Goal: Contribute content: Contribute content

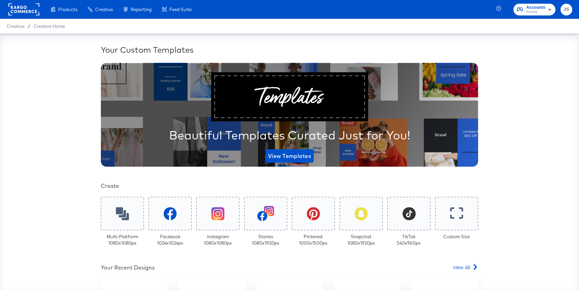
click at [528, 11] on span "Primark" at bounding box center [535, 11] width 19 height 5
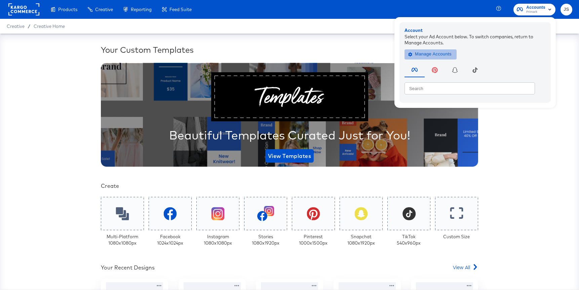
click at [445, 55] on span "Manage Accounts" at bounding box center [431, 54] width 42 height 8
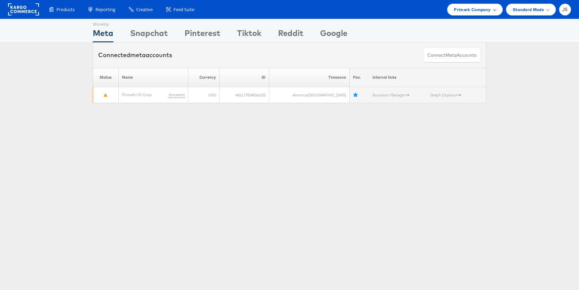
click at [491, 11] on div "Primark Company" at bounding box center [475, 9] width 42 height 7
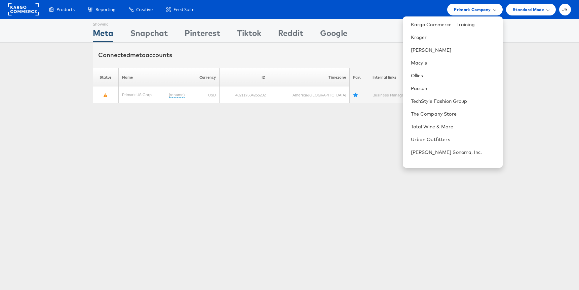
scroll to position [222, 0]
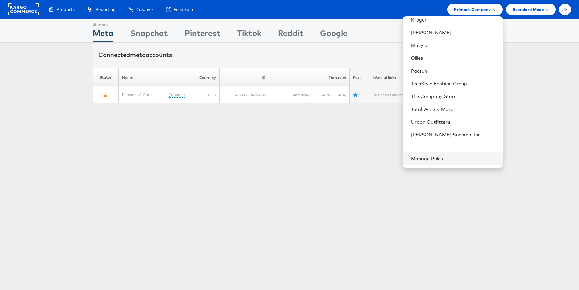
click at [434, 153] on div "Manage Roles" at bounding box center [453, 158] width 100 height 13
click at [435, 158] on link "Manage Roles" at bounding box center [427, 159] width 33 height 6
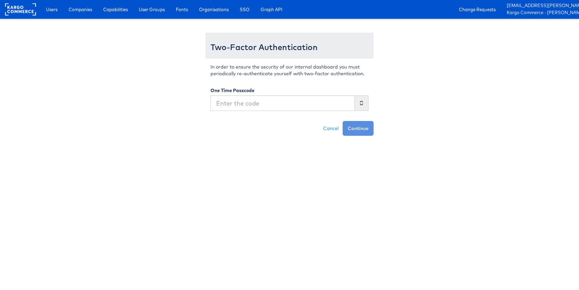
click at [305, 105] on input "text" at bounding box center [283, 103] width 144 height 15
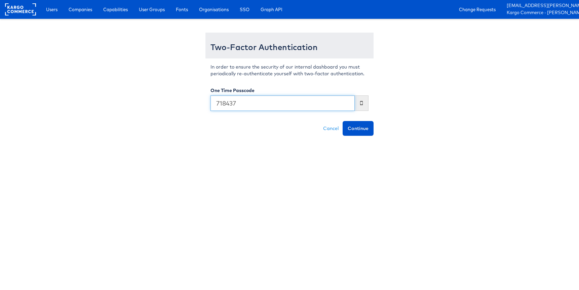
type input "718437"
click at [343, 121] on button "Continue" at bounding box center [358, 128] width 31 height 15
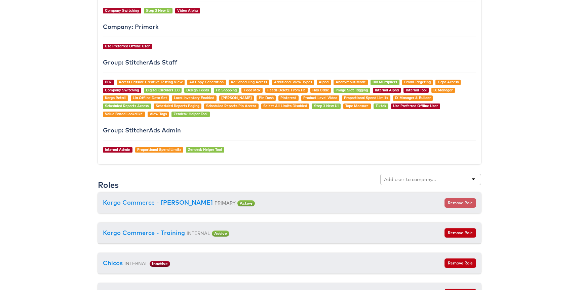
scroll to position [612, 0]
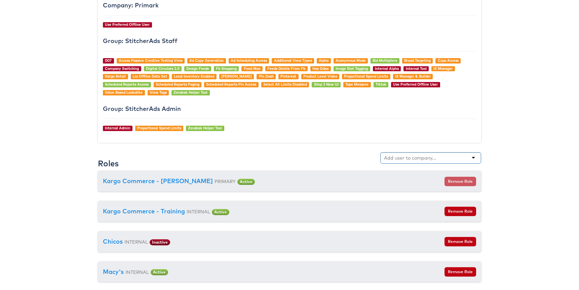
click at [393, 156] on input "text" at bounding box center [410, 158] width 53 height 7
type input "Kraft"
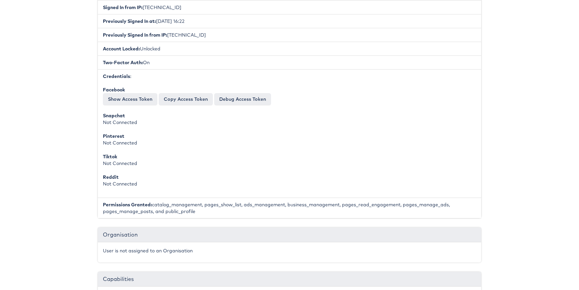
scroll to position [0, 0]
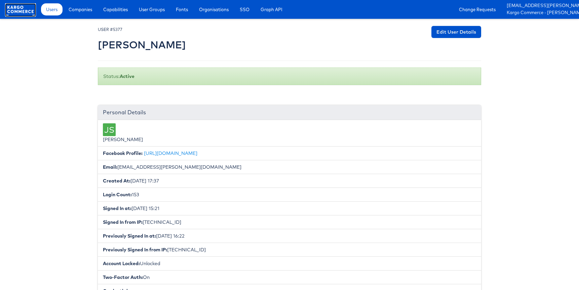
click at [9, 6] on rect at bounding box center [20, 9] width 31 height 12
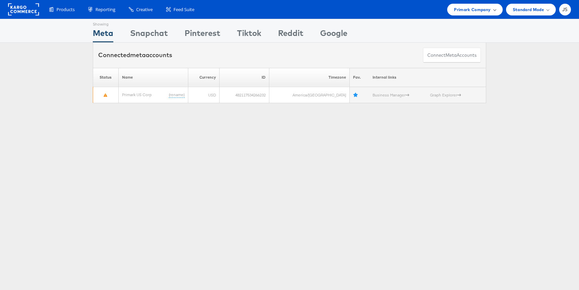
click at [498, 8] on div "Primark Company" at bounding box center [474, 10] width 55 height 12
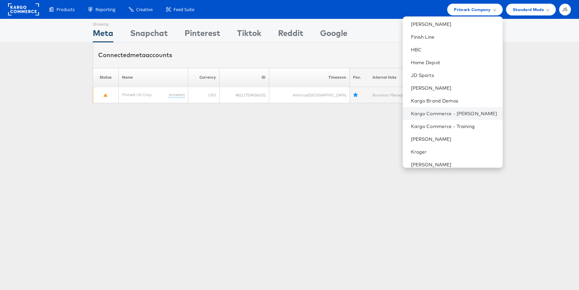
scroll to position [108, 0]
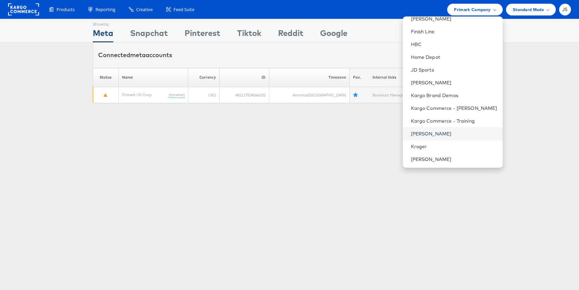
click at [450, 136] on link "[PERSON_NAME]" at bounding box center [454, 133] width 86 height 7
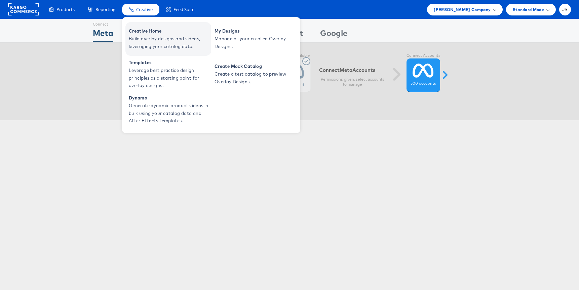
click at [171, 50] on link "Creative Home Build overlay designs and videos, leveraging your catalog data." at bounding box center [168, 39] width 86 height 34
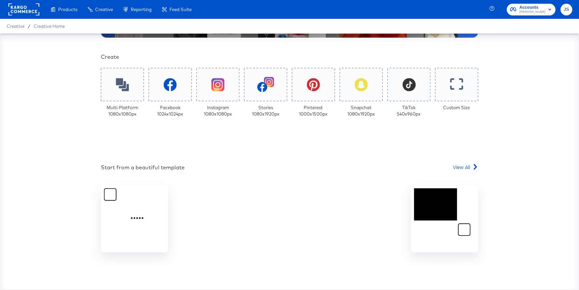
scroll to position [170, 0]
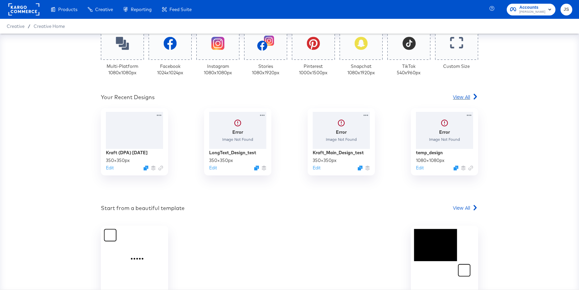
click at [459, 103] on link "View All" at bounding box center [465, 98] width 25 height 10
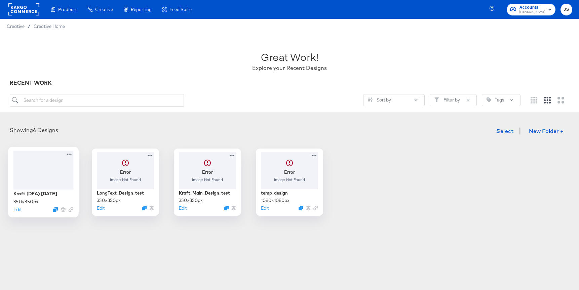
click at [32, 186] on div at bounding box center [43, 170] width 60 height 39
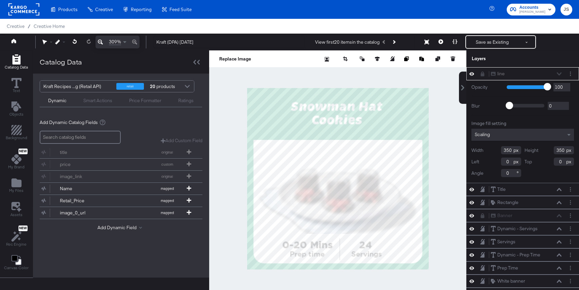
click at [560, 74] on div "line line" at bounding box center [526, 73] width 71 height 7
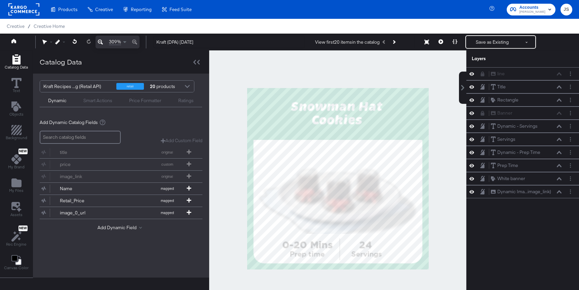
click at [224, 93] on div at bounding box center [337, 178] width 257 height 257
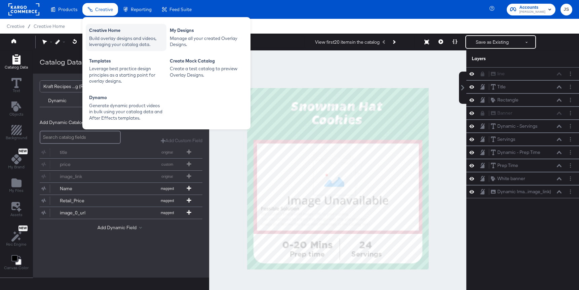
click at [98, 43] on div "Build overlay designs and videos, leveraging your catalog data." at bounding box center [126, 41] width 74 height 12
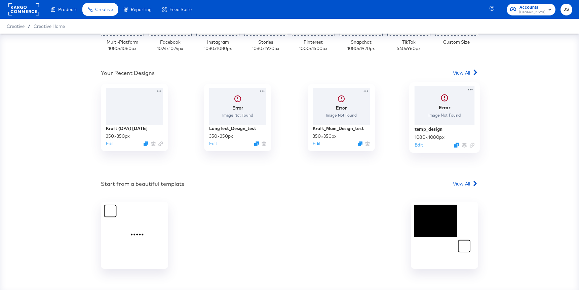
scroll to position [198, 0]
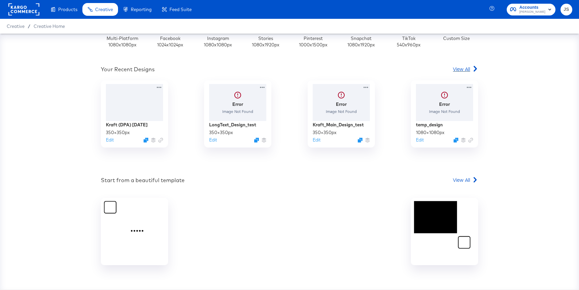
click at [462, 68] on span "View All" at bounding box center [461, 69] width 17 height 7
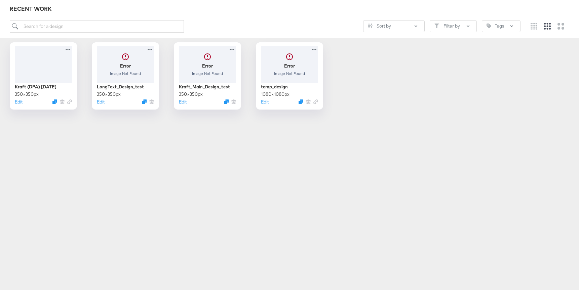
scroll to position [73, 0]
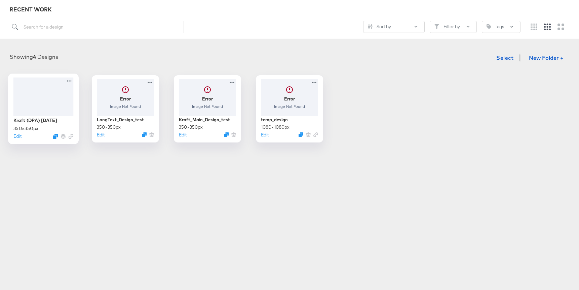
click at [52, 108] on div at bounding box center [43, 96] width 60 height 39
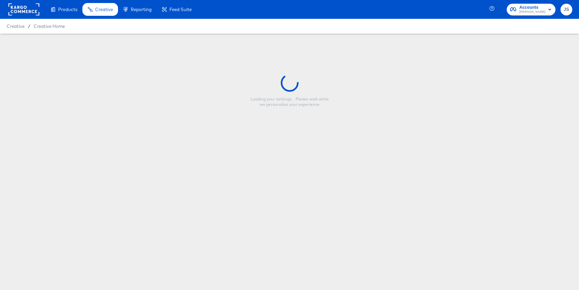
type input "Kraft (DPA) 10.25.24"
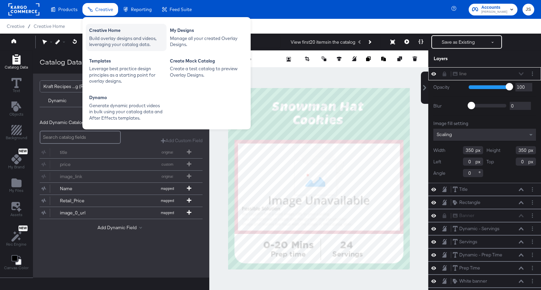
click at [111, 50] on div "Creative Home Build overlay designs and videos, leveraging your catalog data." at bounding box center [126, 37] width 81 height 27
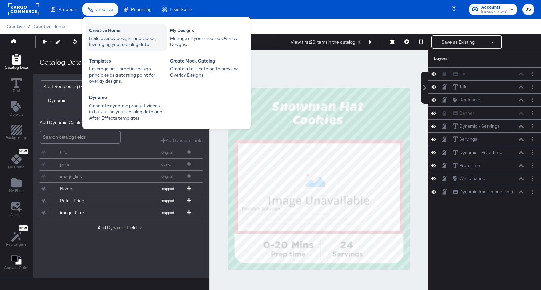
click at [111, 43] on div "Build overlay designs and videos, leveraging your catalog data." at bounding box center [126, 41] width 74 height 12
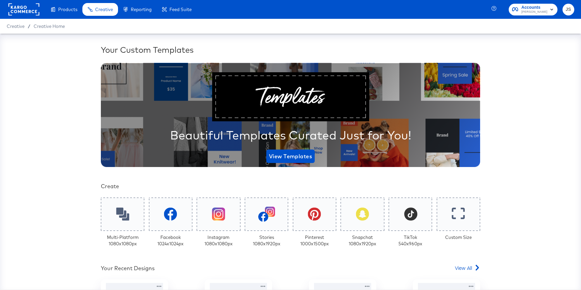
click at [550, 8] on rect "button" at bounding box center [552, 9] width 8 height 8
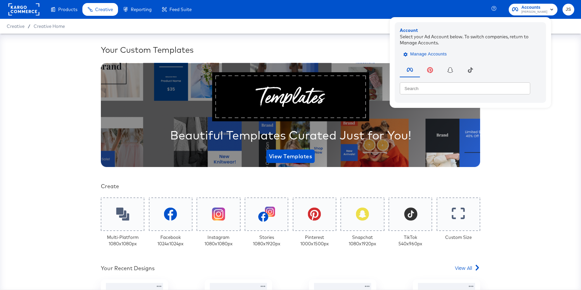
click at [445, 49] on button "Manage Accounts" at bounding box center [426, 54] width 52 height 10
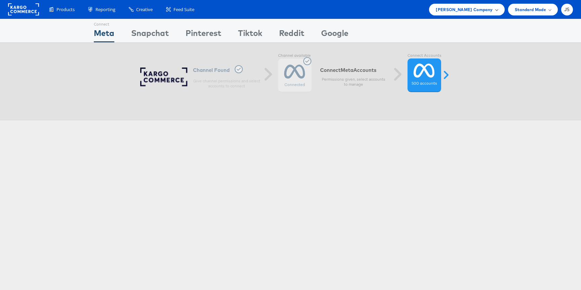
click at [470, 13] on div "Kraft Heinz Company" at bounding box center [466, 10] width 75 height 12
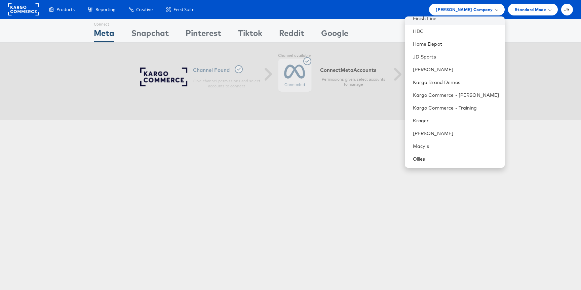
scroll to position [187, 0]
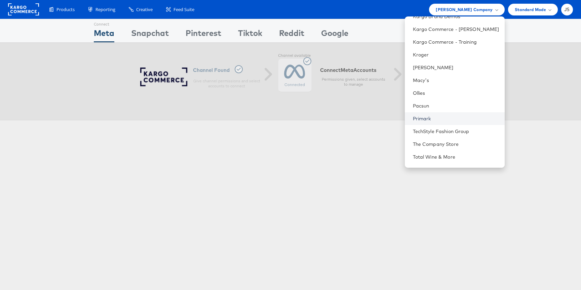
click at [439, 120] on link "Primark" at bounding box center [456, 118] width 86 height 7
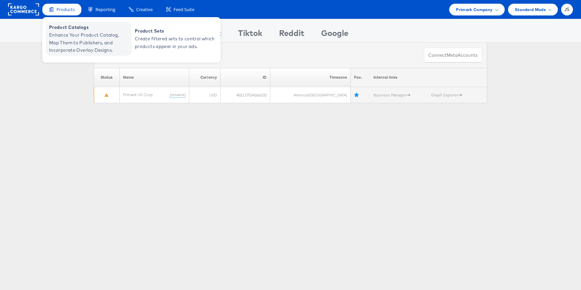
click at [72, 38] on span "Enhance Your Product Catalog, Map Them to Publishers, and Incorporate Overlay D…" at bounding box center [89, 42] width 81 height 23
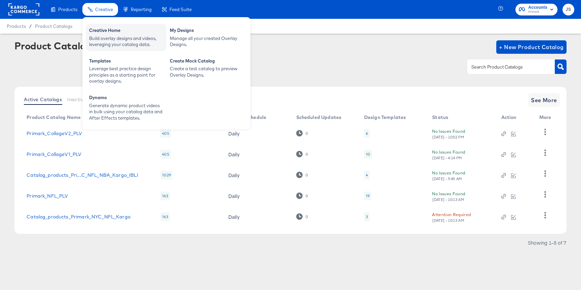
click at [102, 43] on div "Build overlay designs and videos, leveraging your catalog data." at bounding box center [126, 41] width 74 height 12
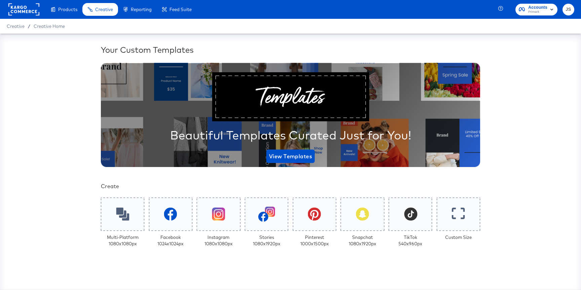
scroll to position [130, 0]
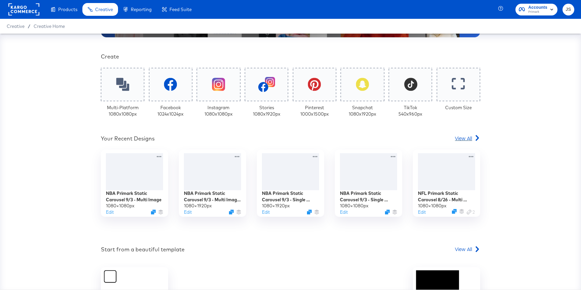
click at [461, 138] on span "View All" at bounding box center [463, 138] width 17 height 7
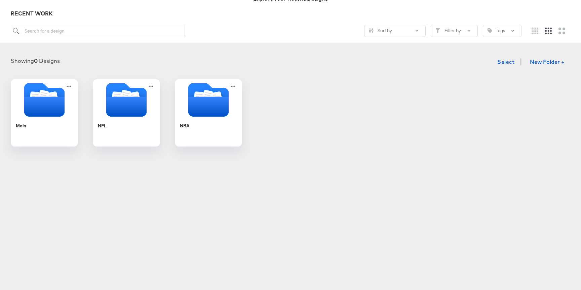
scroll to position [71, 0]
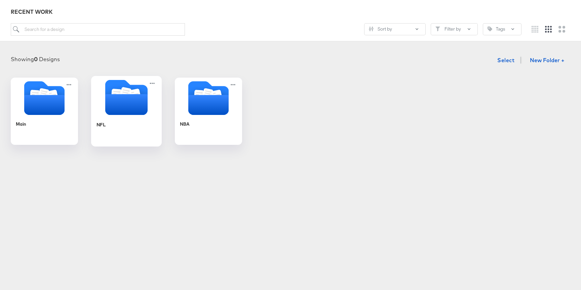
click at [131, 108] on icon "Folder" at bounding box center [126, 104] width 42 height 21
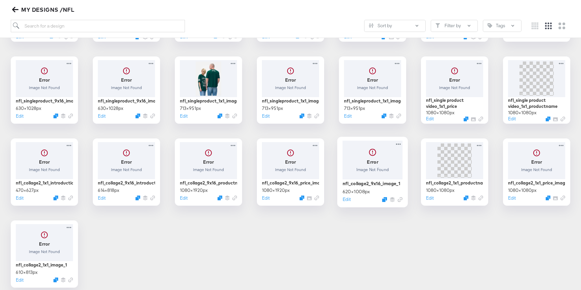
scroll to position [164, 0]
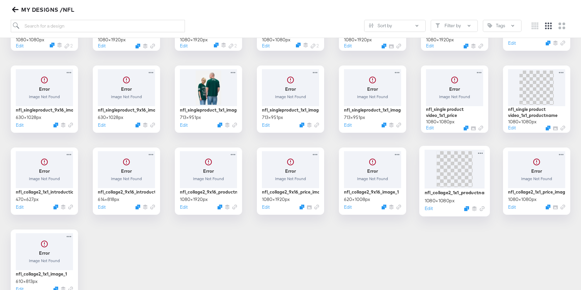
click at [454, 178] on img at bounding box center [454, 169] width 36 height 36
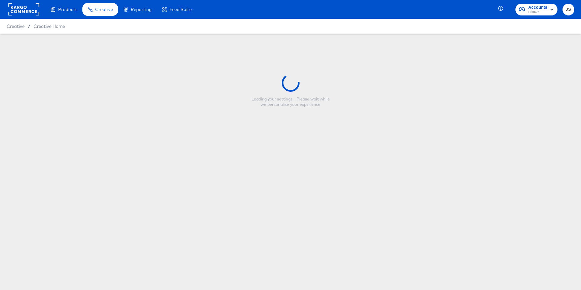
type input "nfl_collage2_1x1_productname_image"
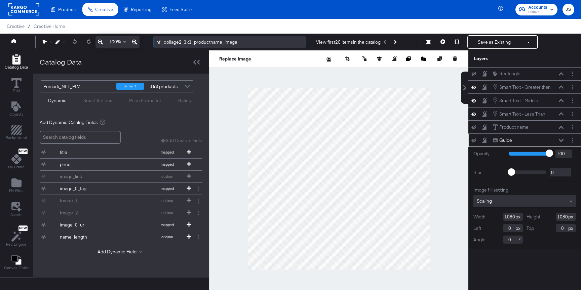
click at [208, 46] on input "nfl_collage2_1x1_productname_image" at bounding box center [229, 42] width 153 height 12
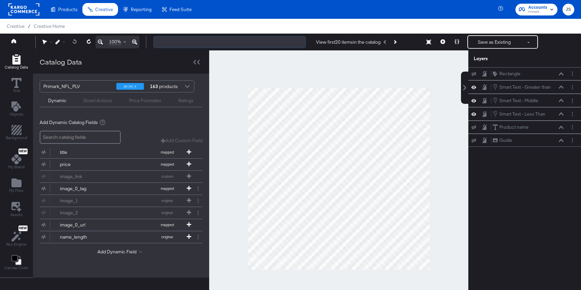
click at [214, 40] on input "text" at bounding box center [229, 42] width 153 height 12
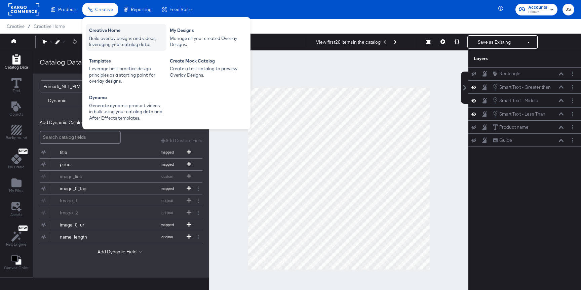
click at [100, 29] on div "Creative Home" at bounding box center [126, 31] width 74 height 8
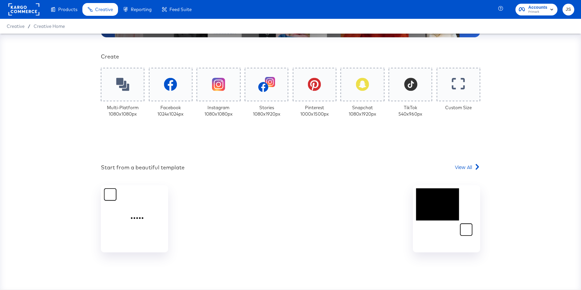
scroll to position [212, 0]
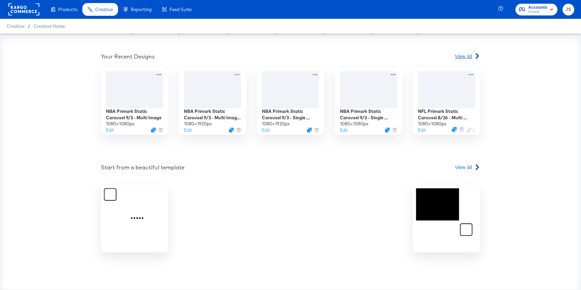
click at [465, 53] on span "View All" at bounding box center [463, 56] width 17 height 7
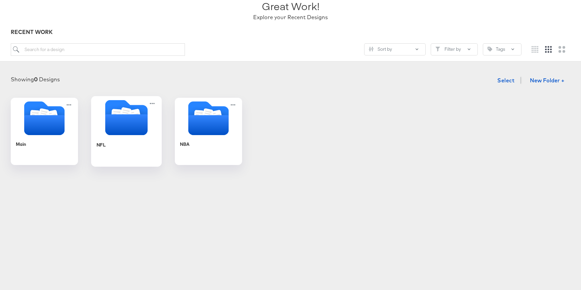
click at [100, 119] on icon "Folder" at bounding box center [126, 117] width 71 height 35
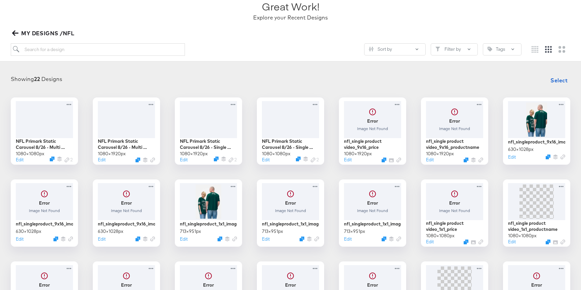
scroll to position [203, 0]
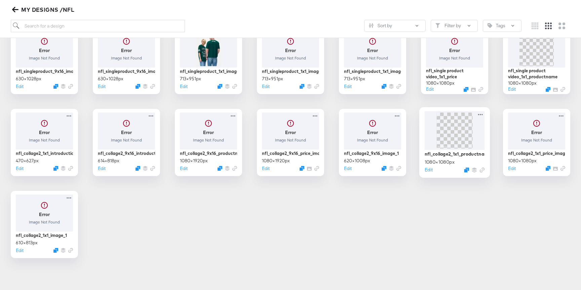
click at [455, 132] on img at bounding box center [454, 130] width 36 height 36
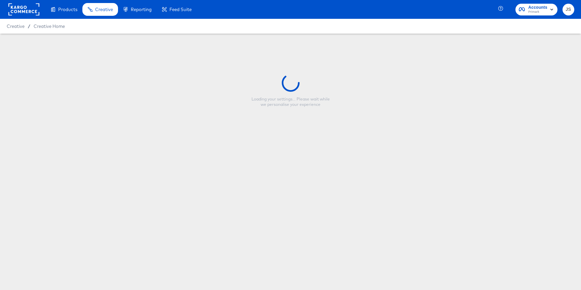
type input "nfl_collage2_1x1_productname_image"
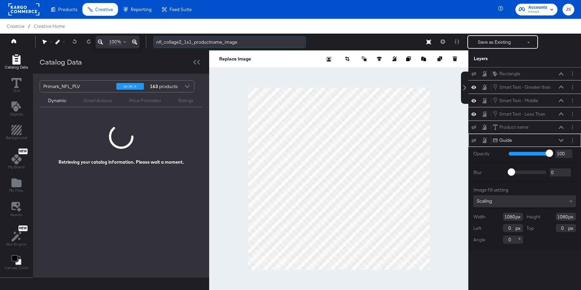
click at [196, 43] on input "nfl_collage2_1x1_productname_image" at bounding box center [229, 42] width 153 height 12
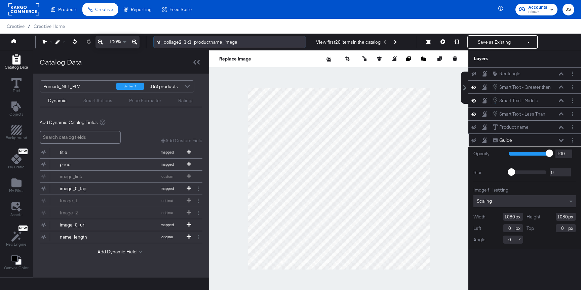
click at [196, 43] on input "nfl_collage2_1x1_productname_image" at bounding box center [229, 42] width 153 height 12
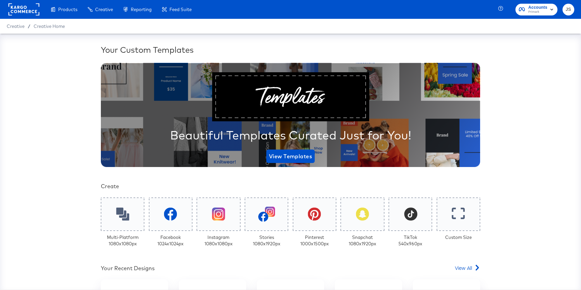
click at [527, 14] on button "Accounts Primark" at bounding box center [537, 10] width 42 height 12
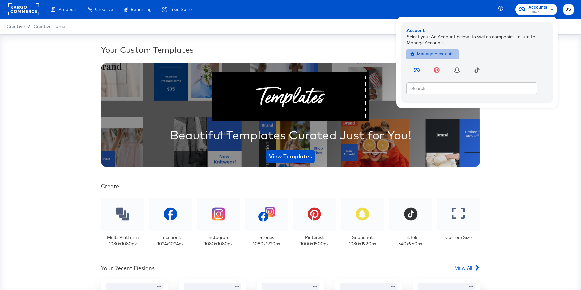
click at [450, 55] on span "Manage Accounts" at bounding box center [433, 54] width 42 height 8
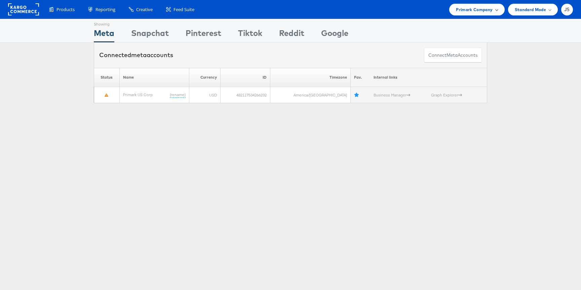
click at [470, 5] on div "Primark Company" at bounding box center [476, 10] width 55 height 12
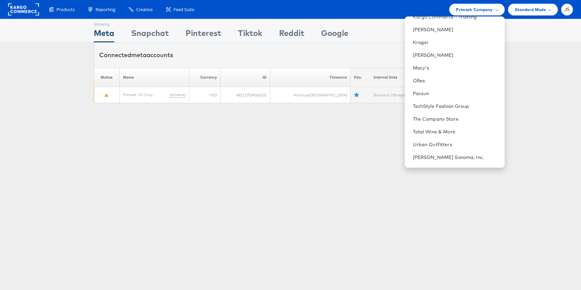
scroll to position [214, 0]
click at [439, 113] on li "The Company Store" at bounding box center [455, 117] width 100 height 13
click at [437, 115] on link "The Company Store" at bounding box center [456, 117] width 86 height 7
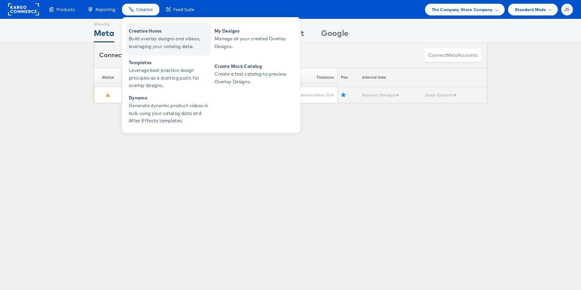
click at [157, 40] on span "Build overlay designs and videos, leveraging your catalog data." at bounding box center [169, 42] width 81 height 15
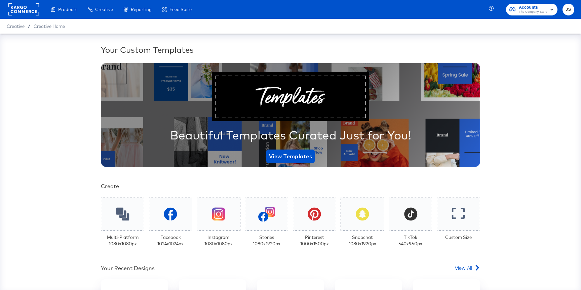
scroll to position [173, 0]
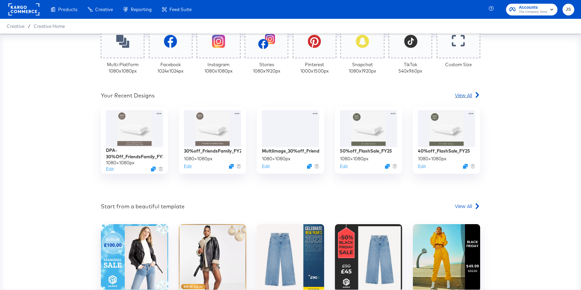
click at [456, 95] on span "View All" at bounding box center [463, 95] width 17 height 7
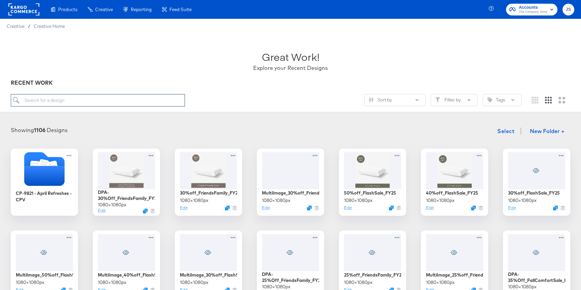
click at [144, 94] on input "search" at bounding box center [98, 100] width 174 height 12
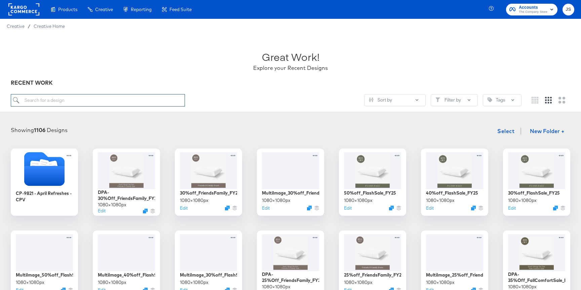
paste input "Lifestyle_9x16_TanGrey_NoCutOff"
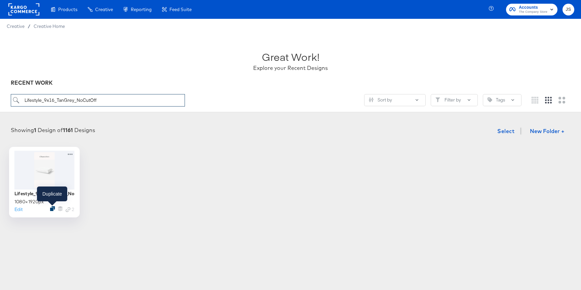
type input "Lifestyle_9x16_TanGrey_NoCutOff"
click at [52, 209] on icon "Duplicate" at bounding box center [52, 208] width 5 height 5
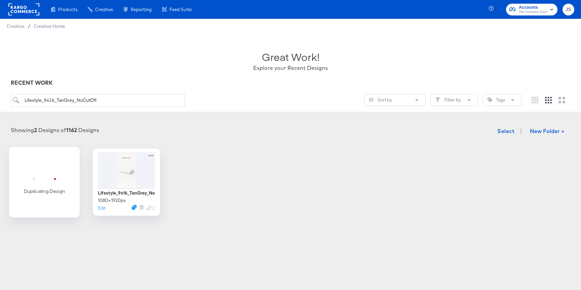
click at [52, 165] on div "Duplicating Design" at bounding box center [44, 182] width 41 height 63
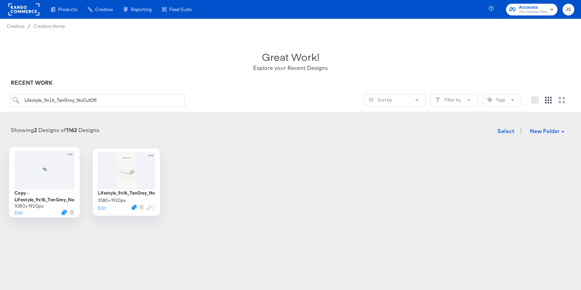
click at [52, 165] on div at bounding box center [44, 170] width 60 height 39
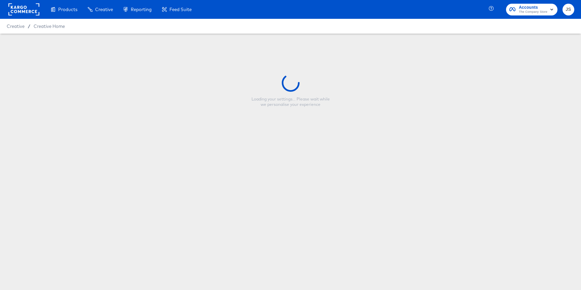
type input "Copy - Lifestyle_9x16_TanGrey_NoCutOff"
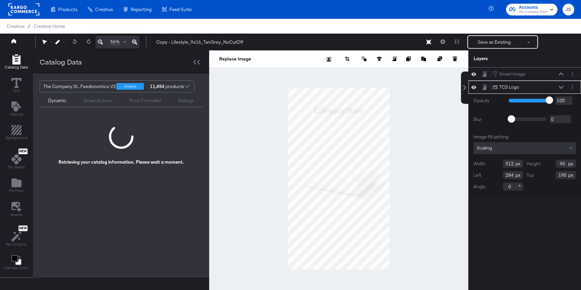
click at [564, 87] on button at bounding box center [561, 87] width 5 height 4
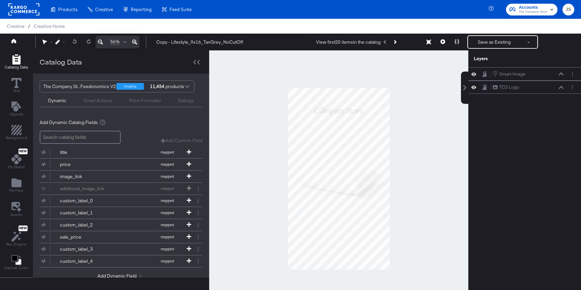
click at [445, 44] on button at bounding box center [443, 41] width 14 height 13
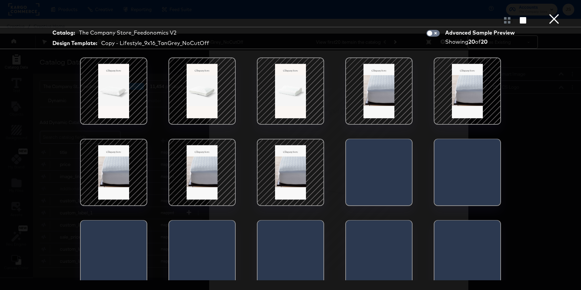
click at [296, 168] on div at bounding box center [290, 172] width 57 height 57
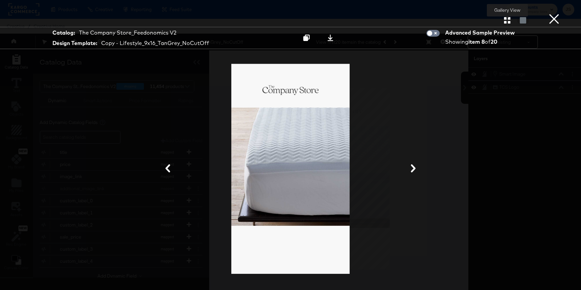
click at [504, 21] on icon "button" at bounding box center [507, 20] width 6 height 6
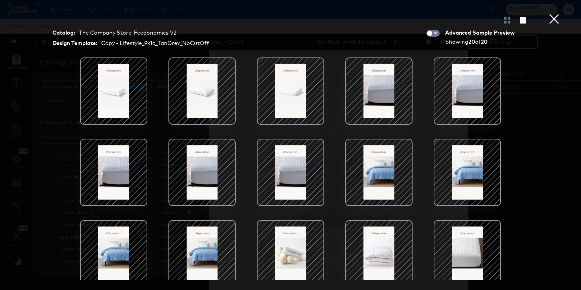
click at [555, 13] on button "×" at bounding box center [553, 6] width 13 height 13
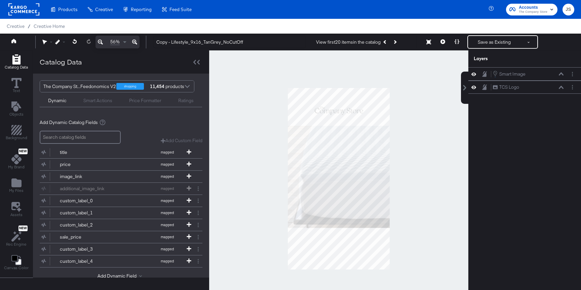
click at [432, 46] on button at bounding box center [429, 42] width 14 height 12
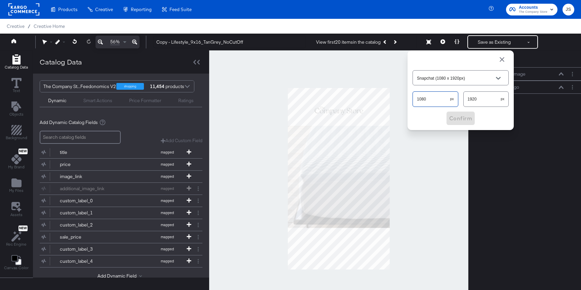
click at [448, 95] on input "1080" at bounding box center [431, 96] width 37 height 14
click at [442, 98] on input "1080" at bounding box center [431, 96] width 37 height 14
type input "Custom Size"
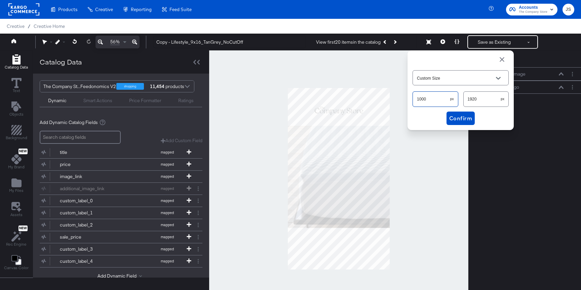
type input "1000"
click at [477, 101] on input "1920" at bounding box center [482, 96] width 37 height 14
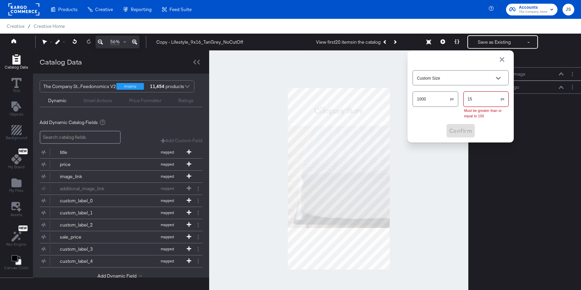
type input "150"
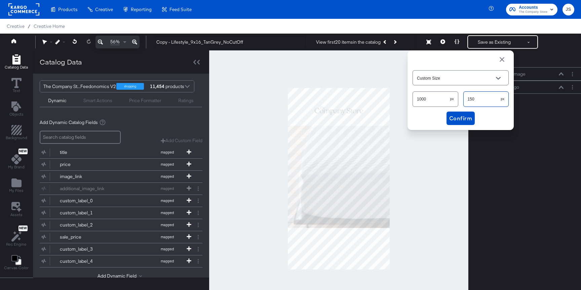
type input "Pinterest Optimal (1000 x 1500px)"
type input "1500"
click at [466, 117] on span "Confirm" at bounding box center [460, 118] width 23 height 9
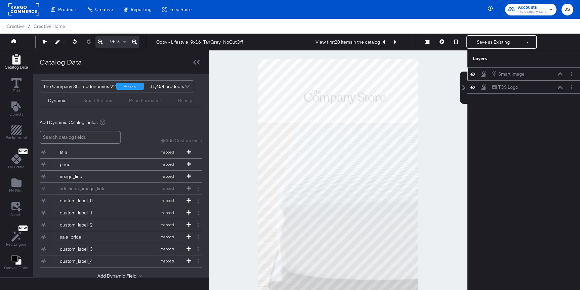
click at [472, 78] on div "Smart Image Smart Image" at bounding box center [524, 73] width 113 height 13
click at [473, 77] on div "Smart Image Smart Image" at bounding box center [523, 73] width 107 height 7
click at [472, 75] on icon at bounding box center [473, 73] width 5 height 3
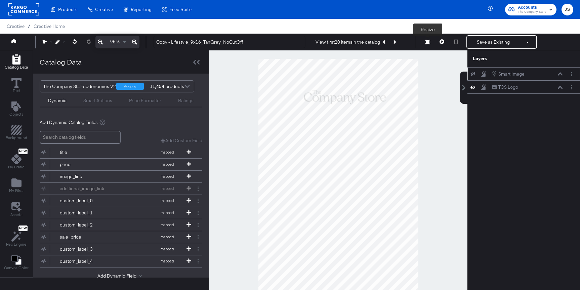
click at [430, 41] on icon at bounding box center [428, 42] width 5 height 5
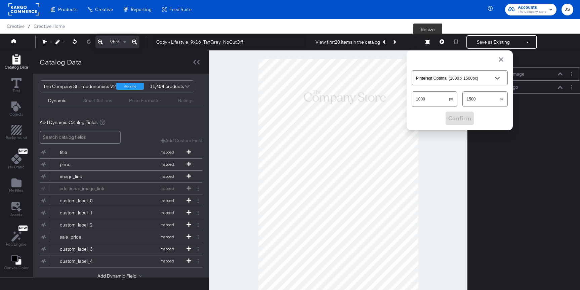
click at [430, 105] on div "1000 px" at bounding box center [435, 98] width 46 height 15
click at [430, 99] on input "1000" at bounding box center [430, 96] width 37 height 14
type input "Custom Size"
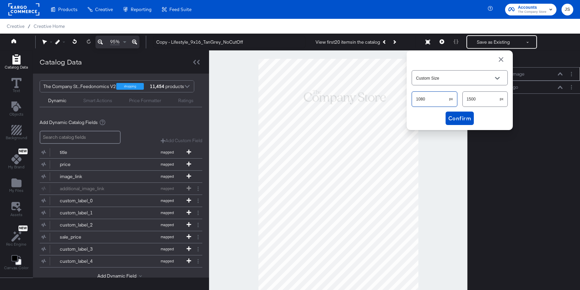
type input "1080"
click at [463, 99] on input "1500" at bounding box center [481, 96] width 37 height 14
click at [467, 98] on input "1500" at bounding box center [481, 96] width 37 height 14
type input "1350"
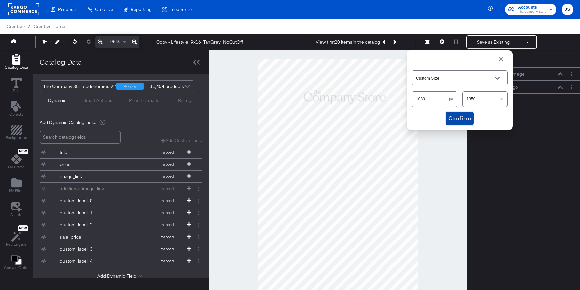
click at [467, 120] on span "Confirm" at bounding box center [460, 118] width 23 height 9
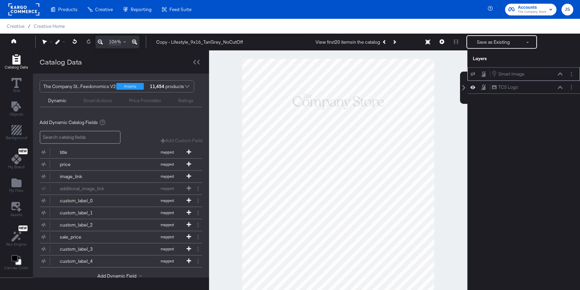
click at [473, 76] on button at bounding box center [472, 73] width 5 height 5
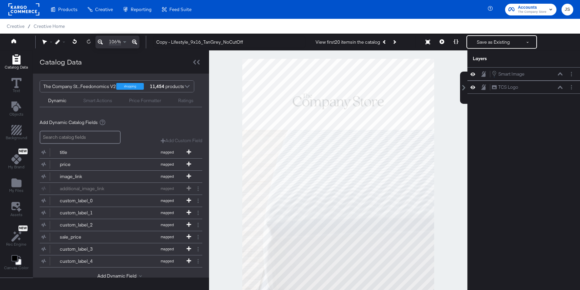
scroll to position [17, 0]
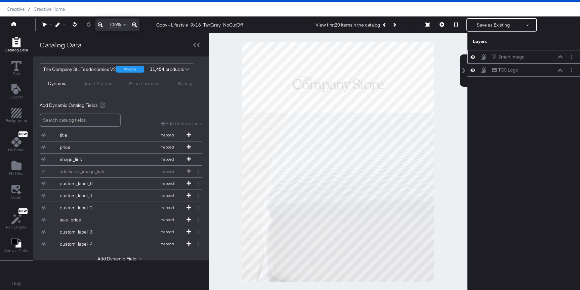
click at [559, 56] on icon at bounding box center [560, 56] width 5 height 3
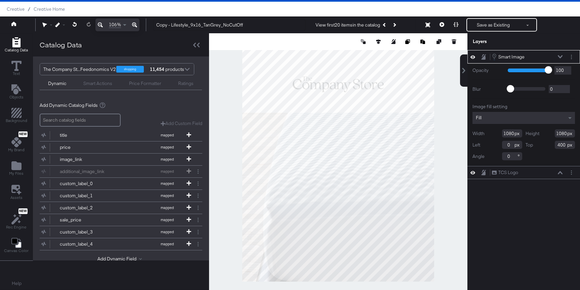
type input "256"
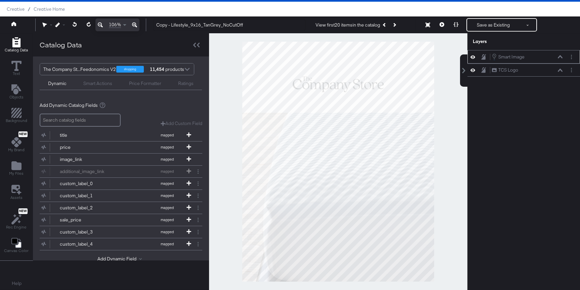
click at [561, 57] on icon at bounding box center [560, 56] width 5 height 3
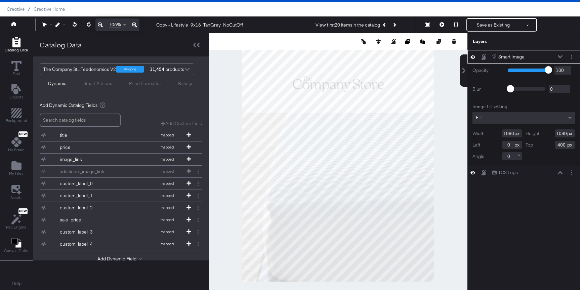
type input "270"
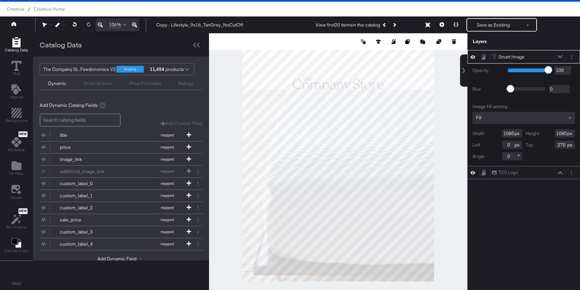
type input "1023"
type input "327"
click at [562, 57] on icon at bounding box center [560, 56] width 5 height 3
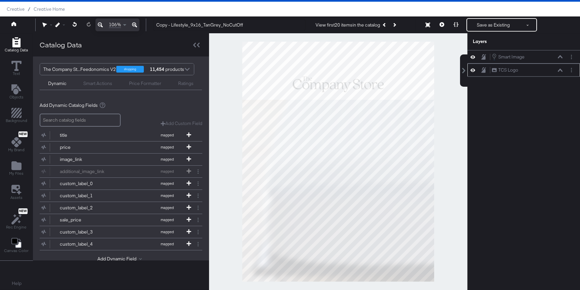
click at [561, 70] on icon at bounding box center [560, 70] width 5 height 3
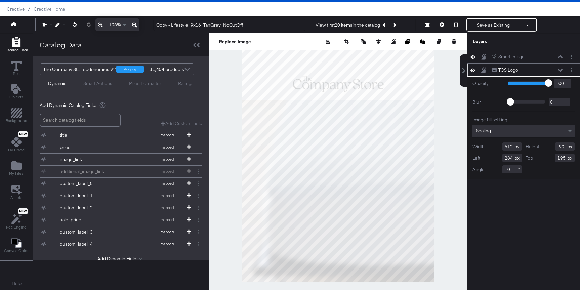
scroll to position [16, 0]
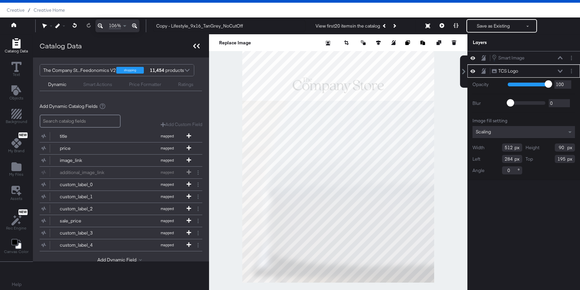
click at [197, 49] on div at bounding box center [197, 46] width 12 height 10
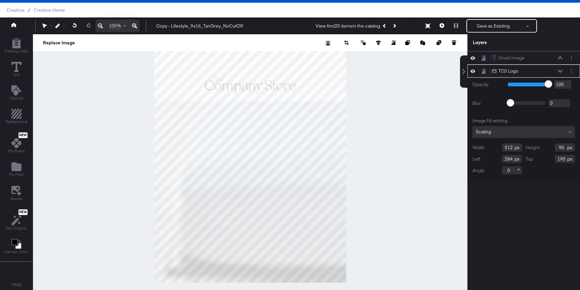
click at [98, 27] on icon at bounding box center [100, 26] width 5 height 5
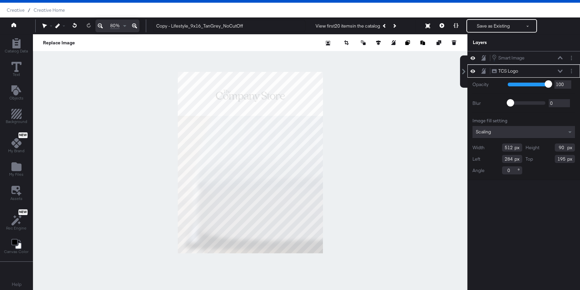
type input "133"
click at [360, 87] on div at bounding box center [250, 162] width 435 height 257
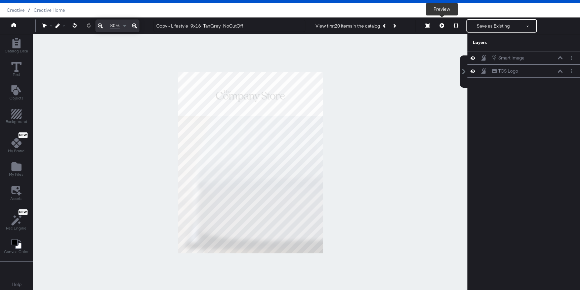
click at [441, 27] on icon at bounding box center [442, 25] width 5 height 5
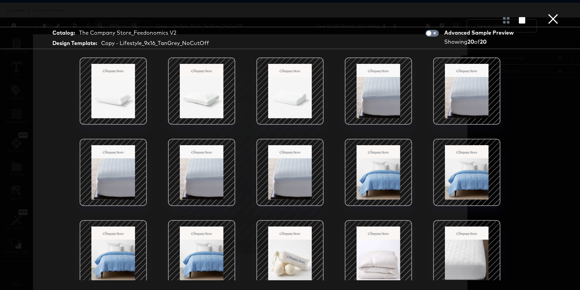
click at [193, 179] on div at bounding box center [201, 172] width 57 height 57
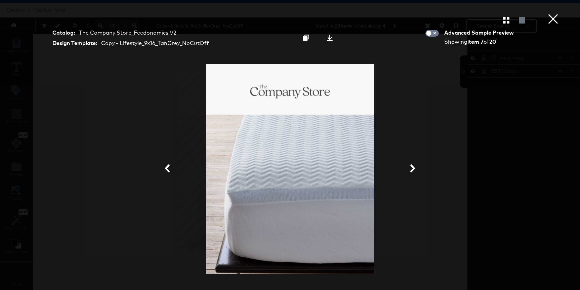
click at [412, 167] on icon at bounding box center [413, 168] width 5 height 8
click at [505, 19] on icon "button" at bounding box center [506, 20] width 6 height 6
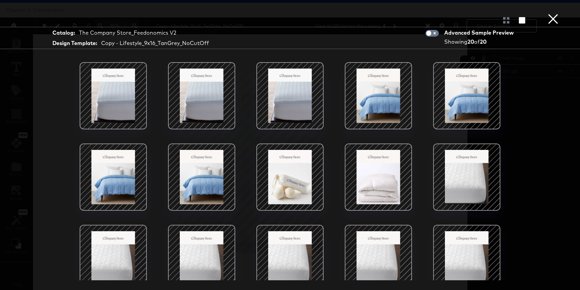
scroll to position [84, 0]
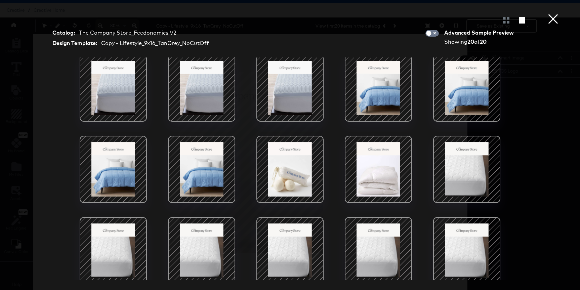
click at [383, 104] on div at bounding box center [378, 88] width 57 height 57
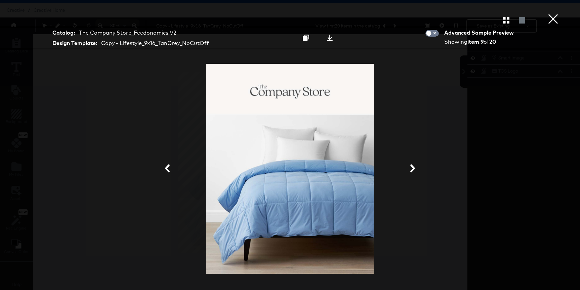
click at [414, 167] on icon at bounding box center [413, 168] width 8 height 8
click at [505, 20] on icon "button" at bounding box center [506, 20] width 6 height 6
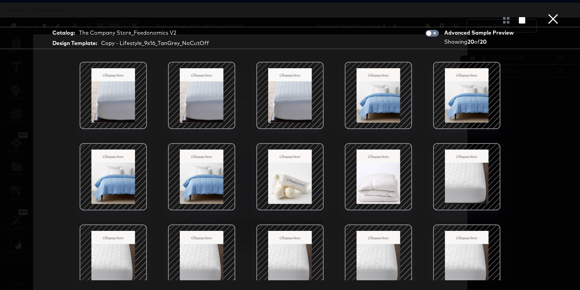
scroll to position [88, 0]
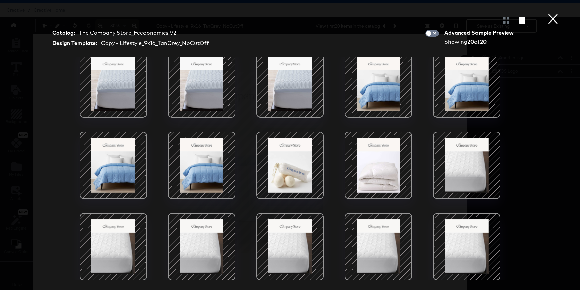
click at [294, 182] on div at bounding box center [290, 165] width 57 height 57
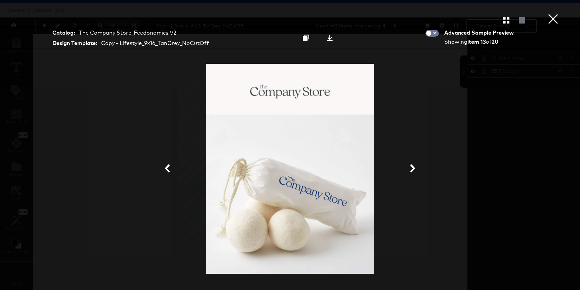
click at [554, 13] on button "×" at bounding box center [553, 6] width 13 height 13
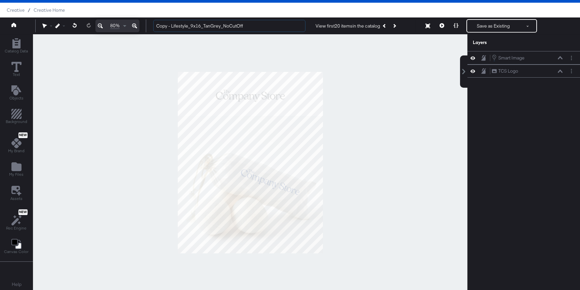
drag, startPoint x: 172, startPoint y: 26, endPoint x: 152, endPoint y: 26, distance: 20.5
click at [152, 26] on div "Copy - Lifestyle_9x16_TanGrey_NoCutOff View first 20 items in the catalog Previ…" at bounding box center [361, 25] width 426 height 13
click at [185, 25] on input "Lifestyle_9x16_TanGrey_NoCutOff" at bounding box center [229, 26] width 152 height 12
click at [188, 26] on input "Lifestyle_4x5_TanGrey_NoCutOff" at bounding box center [229, 26] width 152 height 12
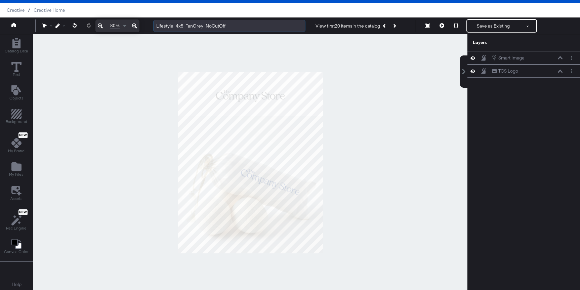
click at [188, 26] on input "Lifestyle_4x5_TanGrey_NoCutOff" at bounding box center [229, 26] width 152 height 12
type input "Lifestyle_4x5_TanGrey_NoCutOff"
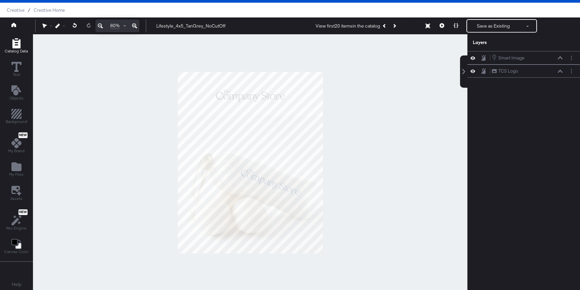
click at [14, 41] on icon "Add Rectangle" at bounding box center [16, 43] width 8 height 10
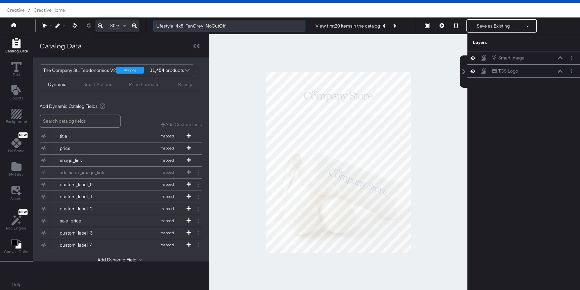
click at [219, 20] on input "Lifestyle_4x5_TanGrey_NoCutOff" at bounding box center [229, 26] width 152 height 12
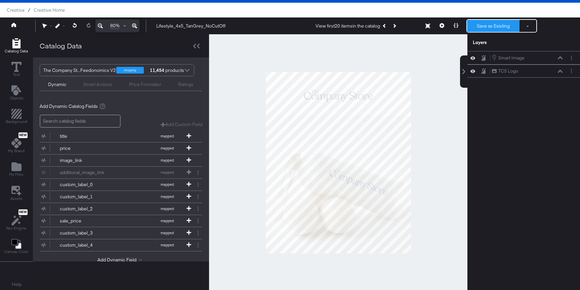
click at [498, 30] on button "Save as Existing" at bounding box center [493, 26] width 52 height 12
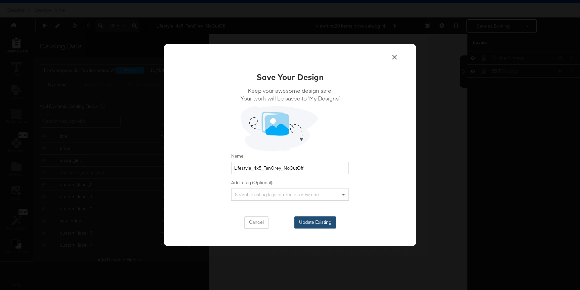
click at [326, 223] on button "Update Existing" at bounding box center [316, 223] width 42 height 12
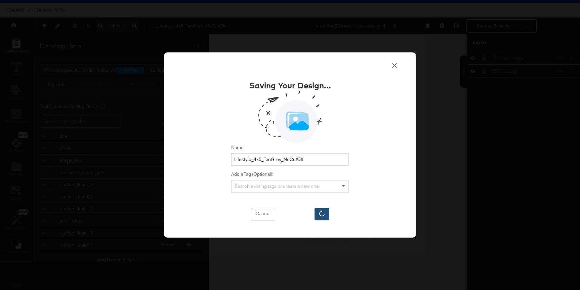
scroll to position [17, 0]
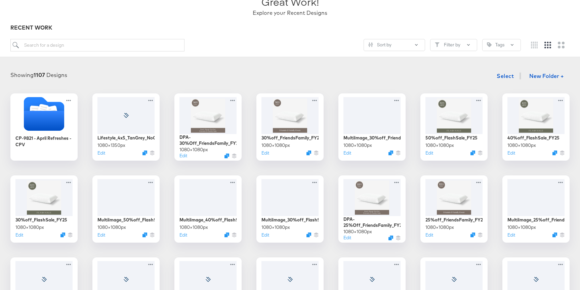
scroll to position [54, 0]
click at [152, 98] on icon at bounding box center [152, 99] width 8 height 7
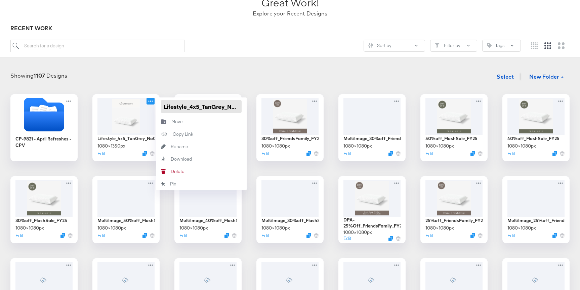
click at [184, 108] on input "Lifestyle_4x5_TanGrey_NoCutOff" at bounding box center [201, 106] width 81 height 13
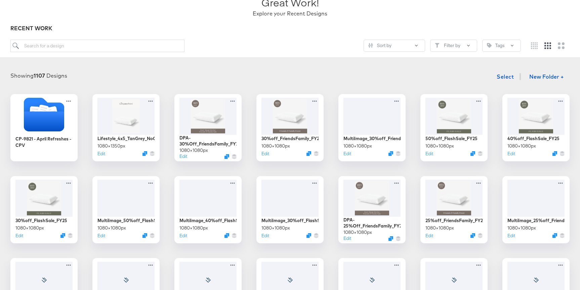
click at [197, 64] on div "Showing 1107 Designs Select New Folder + CP-9821 - April Refreshes - CPV Lifest…" at bounding box center [290, 238] width 580 height 351
click at [125, 44] on input "search" at bounding box center [97, 46] width 174 height 12
paste input "Lifestyle_9x16_TanGrey_NoCutOff"
type input "Lifestyle_9x16_TanGrey_NoCutOff"
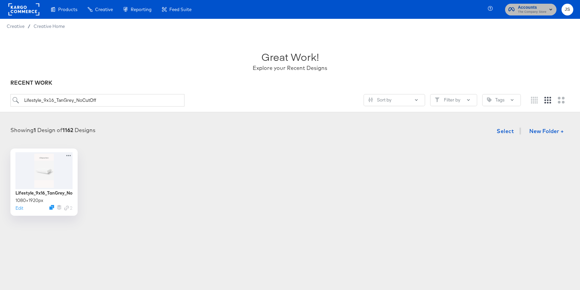
click at [526, 11] on span "The Company Store" at bounding box center [532, 11] width 29 height 5
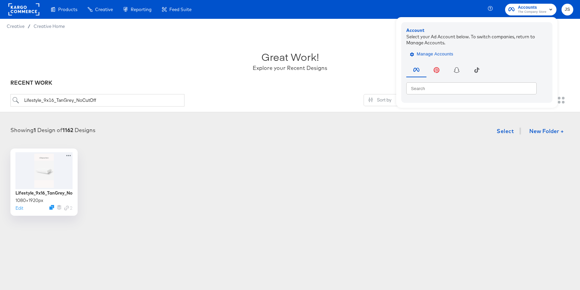
click at [442, 55] on span "Manage Accounts" at bounding box center [433, 54] width 42 height 8
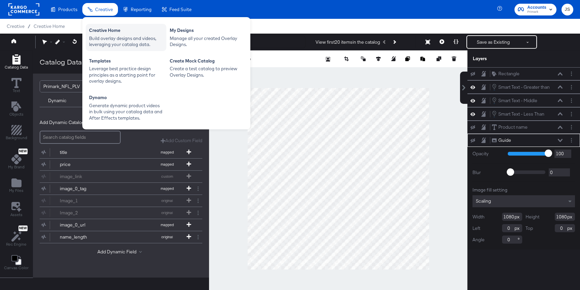
click at [108, 41] on div "Build overlay designs and videos, leveraging your catalog data." at bounding box center [126, 41] width 74 height 12
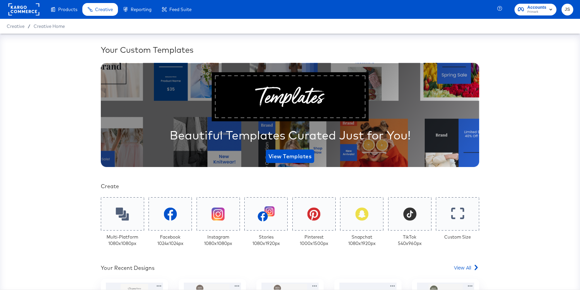
scroll to position [99, 0]
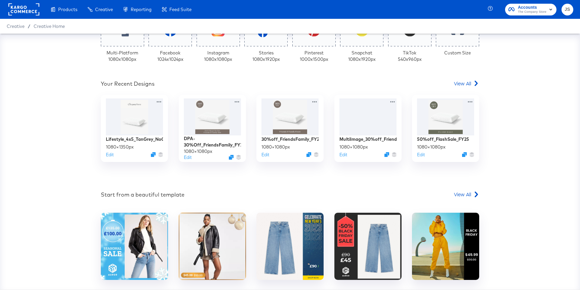
scroll to position [183, 0]
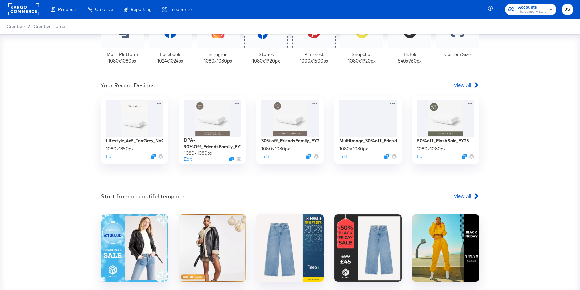
click at [536, 5] on span "Accounts" at bounding box center [532, 7] width 29 height 7
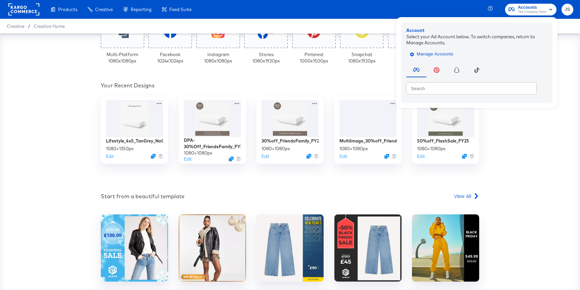
click at [447, 52] on span "Manage Accounts" at bounding box center [433, 54] width 42 height 8
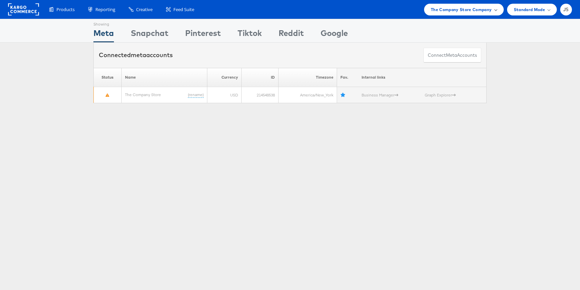
click at [458, 7] on span "The Company Store Company" at bounding box center [461, 9] width 61 height 7
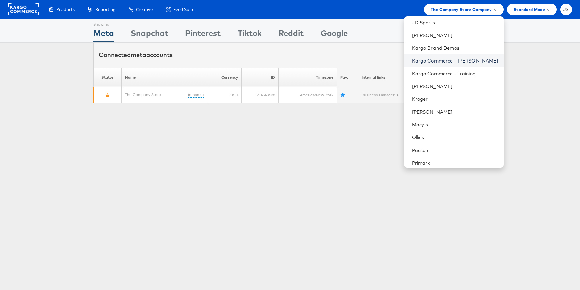
scroll to position [158, 0]
click at [421, 165] on li "Primark" at bounding box center [454, 161] width 100 height 13
click at [428, 158] on link "Primark" at bounding box center [455, 161] width 86 height 7
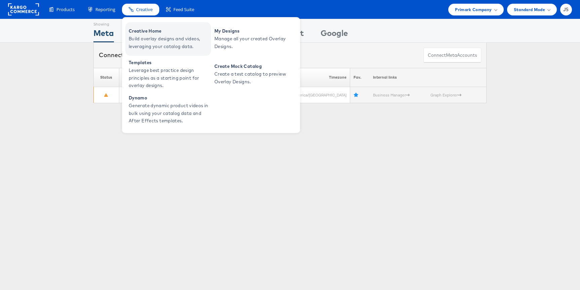
click at [139, 40] on span "Build overlay designs and videos, leveraging your catalog data." at bounding box center [169, 42] width 81 height 15
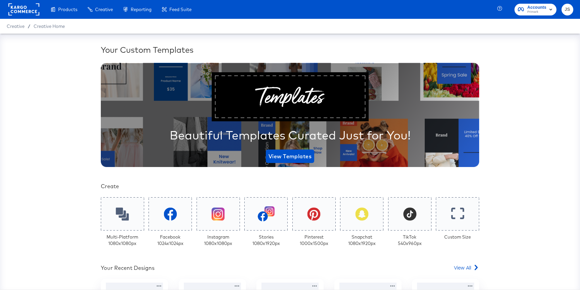
scroll to position [188, 0]
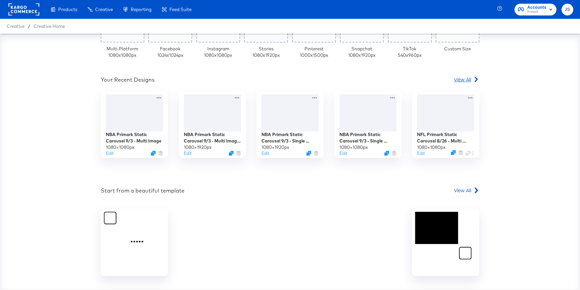
click at [462, 81] on span "View All" at bounding box center [462, 79] width 17 height 7
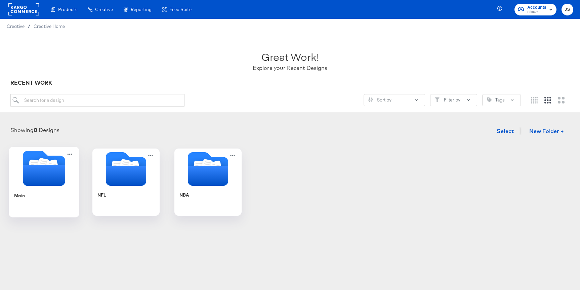
click at [42, 179] on icon "Folder" at bounding box center [44, 175] width 42 height 21
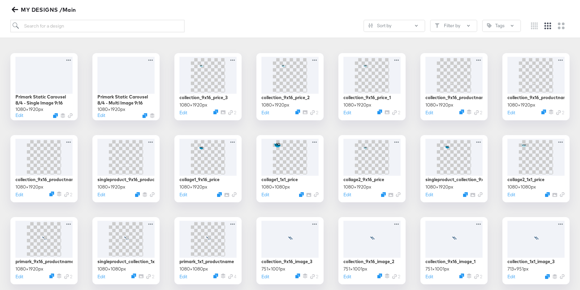
scroll to position [98, 0]
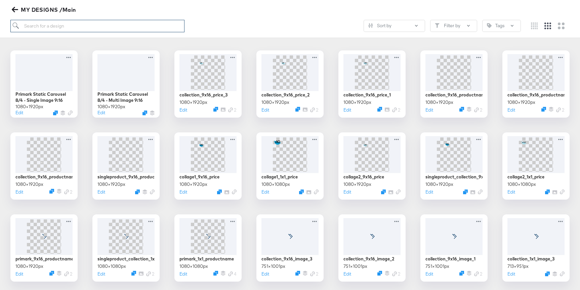
click at [137, 24] on input "search" at bounding box center [97, 26] width 174 height 12
paste input "primark_1x1_productname"
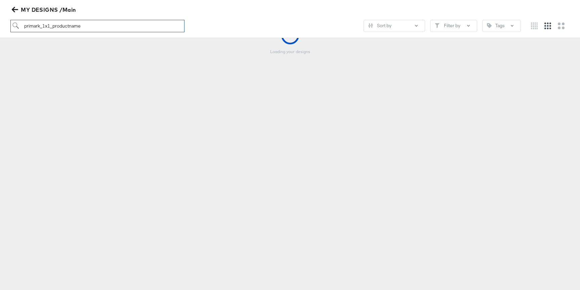
scroll to position [74, 0]
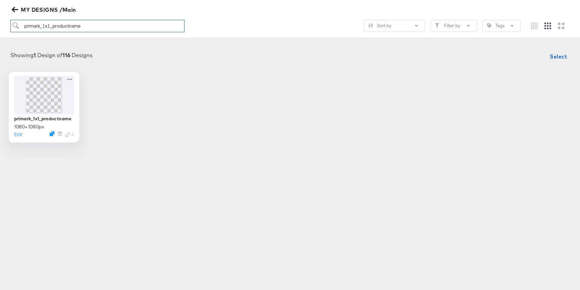
type input "primark_1x1_productname"
click at [56, 92] on img at bounding box center [44, 95] width 36 height 36
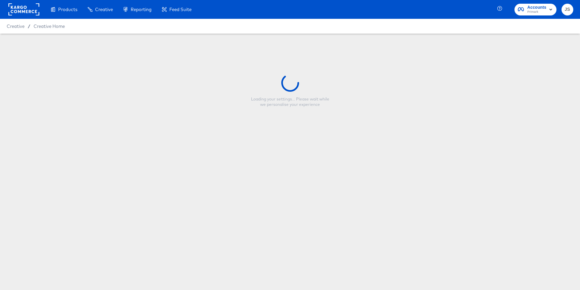
type input "primark_1x1_productname"
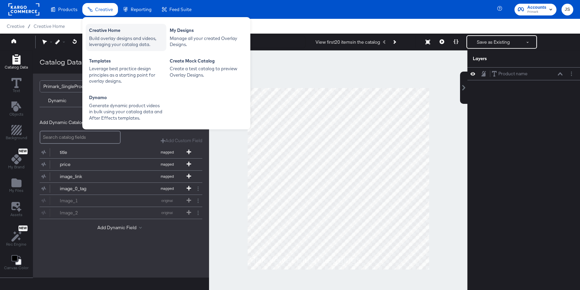
click at [104, 33] on div "Creative Home" at bounding box center [126, 31] width 74 height 8
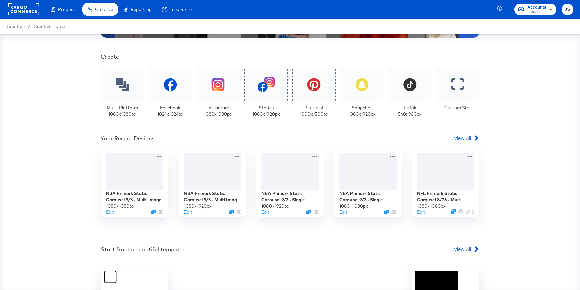
scroll to position [148, 0]
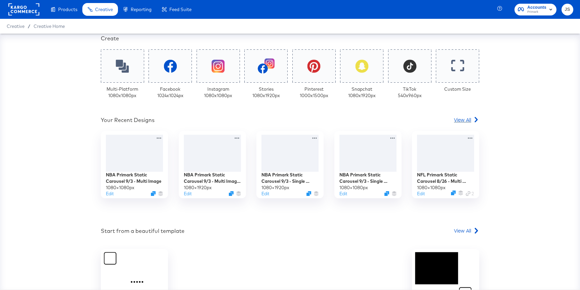
click at [461, 120] on span "View All" at bounding box center [462, 119] width 17 height 7
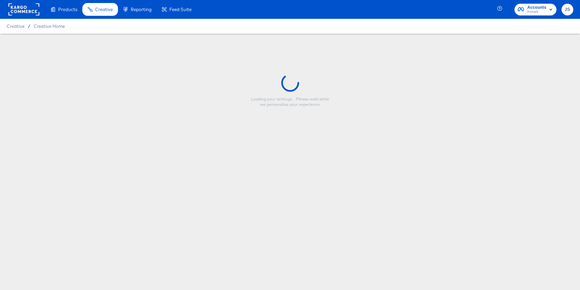
type input "primark_1x1_productname"
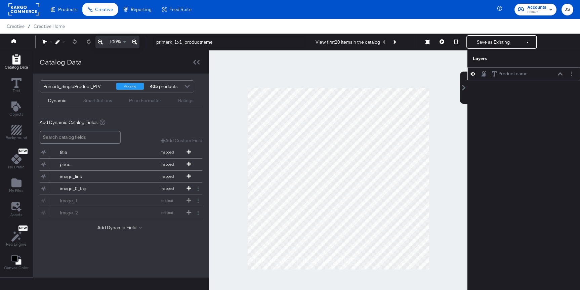
click at [561, 76] on button at bounding box center [560, 74] width 5 height 4
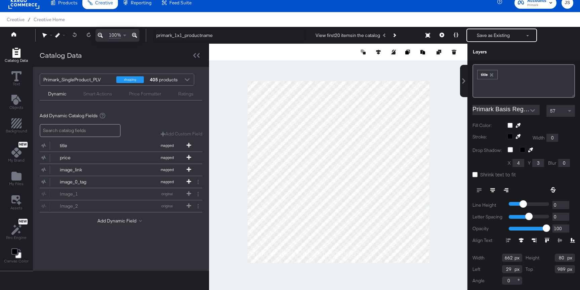
scroll to position [17, 0]
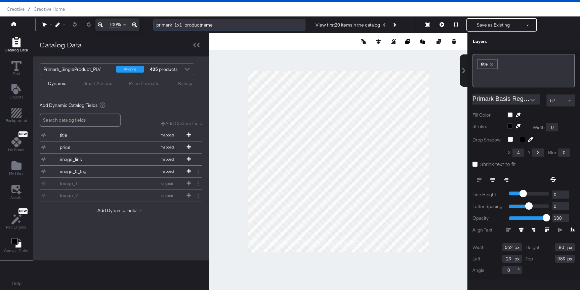
click at [250, 20] on input "primark_1x1_productname" at bounding box center [229, 25] width 152 height 12
click at [253, 43] on div at bounding box center [338, 41] width 259 height 17
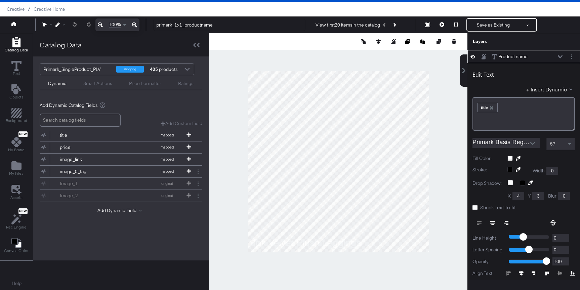
scroll to position [43, 0]
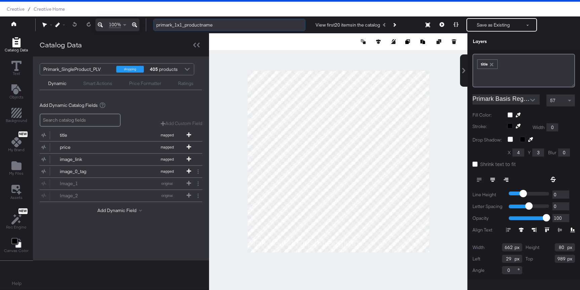
click at [202, 26] on input "primark_1x1_productname" at bounding box center [229, 25] width 152 height 12
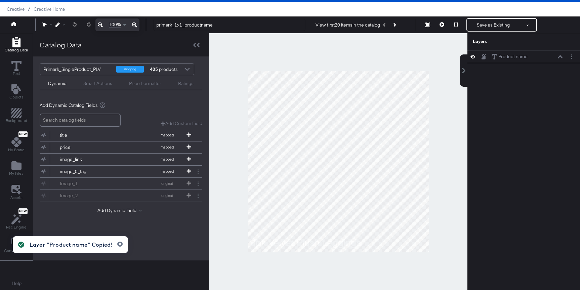
click at [447, 58] on div at bounding box center [338, 161] width 259 height 257
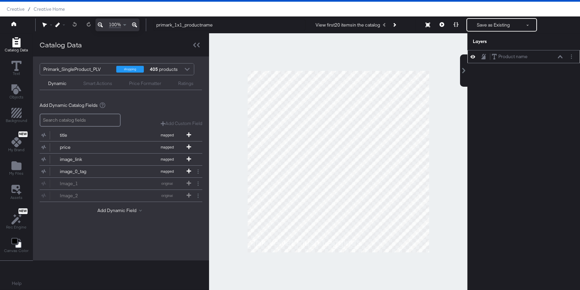
click at [561, 58] on icon at bounding box center [560, 56] width 5 height 3
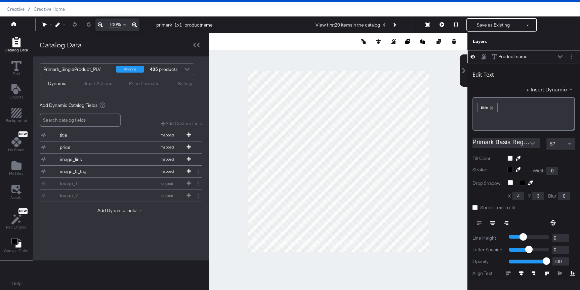
click at [560, 58] on icon at bounding box center [560, 56] width 5 height 3
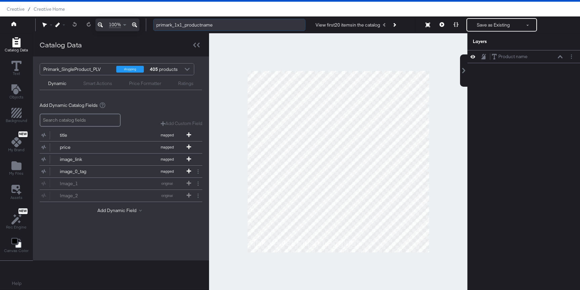
click at [194, 27] on input "primark_1x1_productname" at bounding box center [229, 25] width 152 height 12
click at [218, 24] on input "primark_1x1_productname" at bounding box center [229, 25] width 152 height 12
drag, startPoint x: 214, startPoint y: 27, endPoint x: 150, endPoint y: 26, distance: 63.9
click at [150, 26] on div "primark_1x1_productname View first 20 items in the catalog Next Product Save as…" at bounding box center [361, 24] width 426 height 13
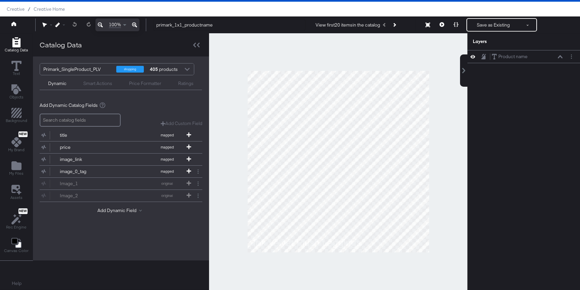
click at [407, 49] on div at bounding box center [338, 161] width 259 height 257
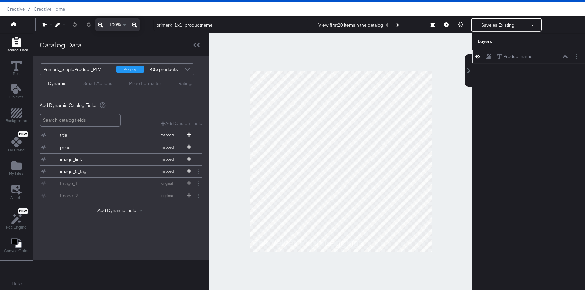
click at [565, 55] on icon at bounding box center [565, 56] width 5 height 3
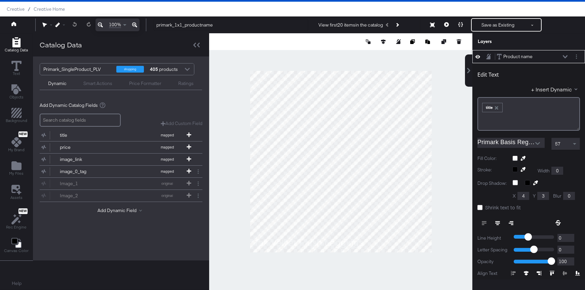
click at [566, 57] on icon at bounding box center [565, 56] width 5 height 3
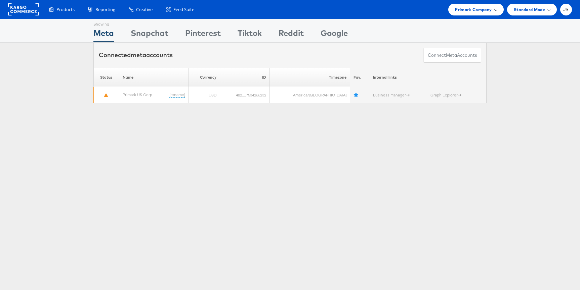
click at [492, 13] on div "Primark Company" at bounding box center [476, 10] width 55 height 12
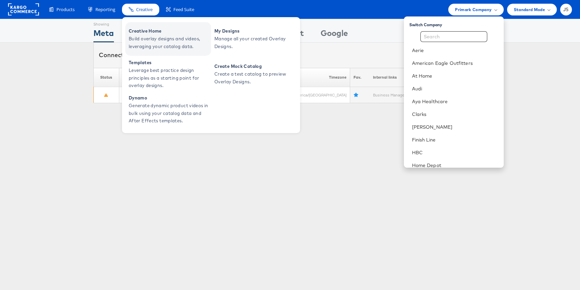
click at [155, 36] on span "Build overlay designs and videos, leveraging your catalog data." at bounding box center [169, 42] width 81 height 15
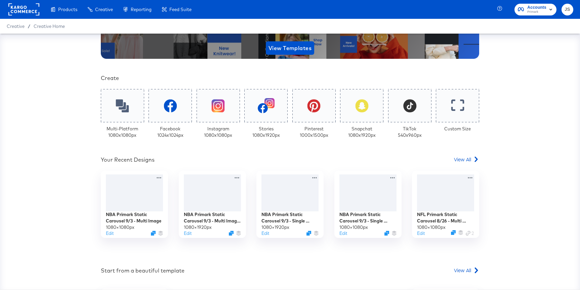
scroll to position [212, 0]
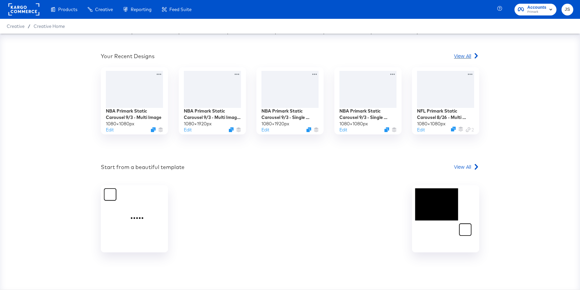
click at [460, 54] on span "View All" at bounding box center [462, 55] width 17 height 7
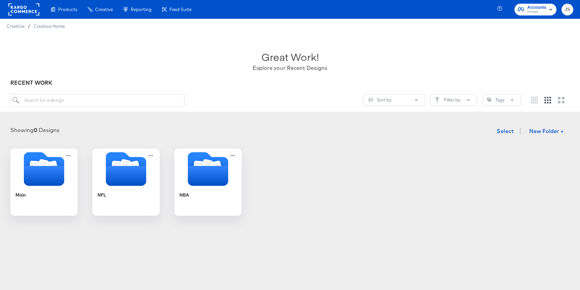
click at [141, 107] on div at bounding box center [290, 107] width 560 height 0
click at [138, 101] on input "search" at bounding box center [97, 100] width 174 height 12
click at [137, 171] on icon "Folder" at bounding box center [126, 175] width 42 height 21
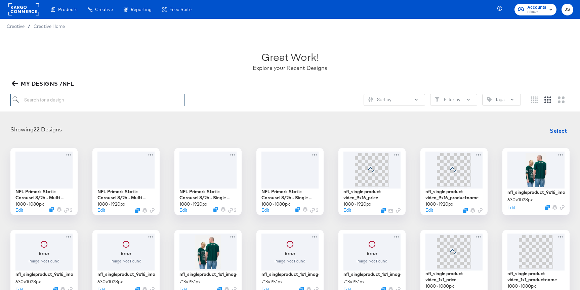
click at [99, 98] on input "search" at bounding box center [97, 100] width 174 height 12
paste input "nfl_collage2_1x1_productname_image"
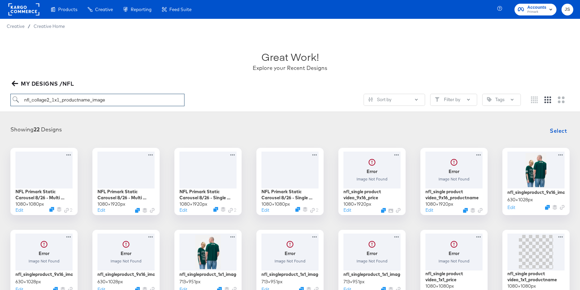
type input "nfl_collage2_1x1_productname_image"
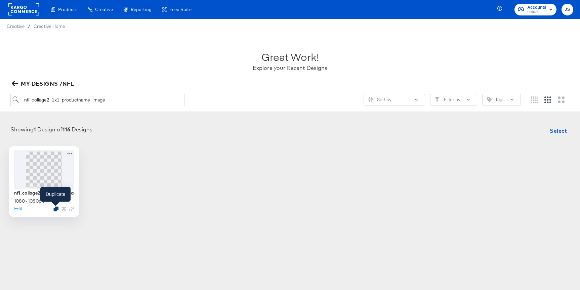
click at [56, 210] on icon "Duplicate" at bounding box center [55, 208] width 5 height 5
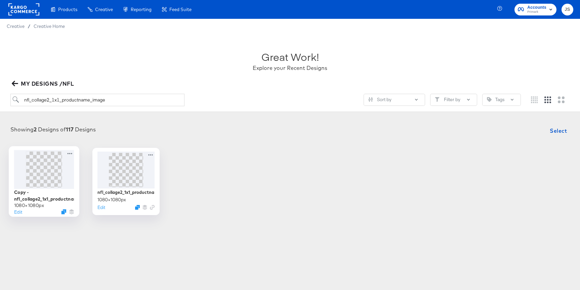
click at [47, 165] on span at bounding box center [44, 169] width 36 height 36
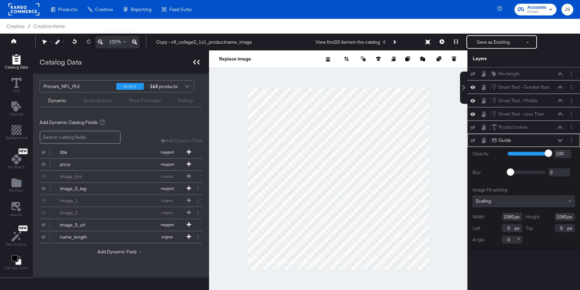
click at [194, 62] on icon at bounding box center [196, 62] width 6 height 5
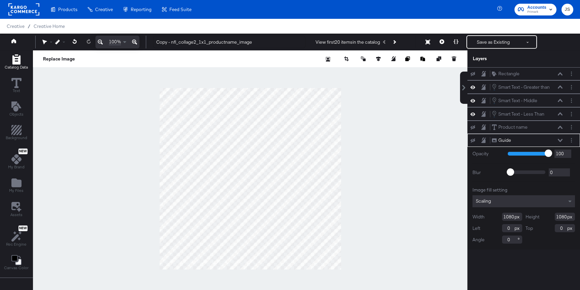
click at [14, 62] on icon "Add Rectangle" at bounding box center [16, 59] width 8 height 10
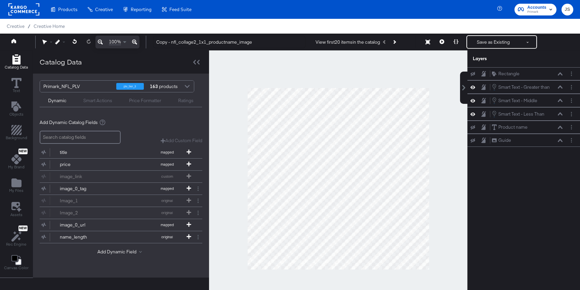
click at [87, 87] on div "Primark_NFL_PLV" at bounding box center [77, 86] width 68 height 11
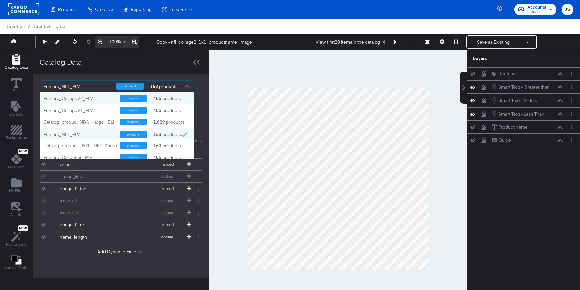
scroll to position [67, 154]
click at [86, 98] on div "Primark_CollageV2_PLV" at bounding box center [78, 99] width 71 height 6
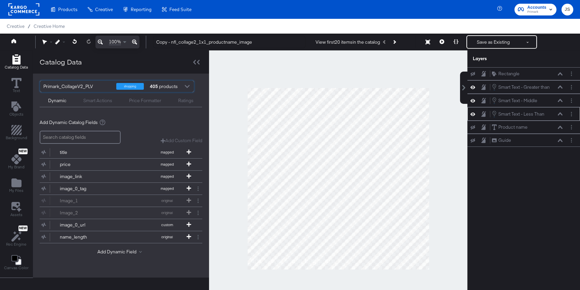
click at [561, 114] on icon at bounding box center [560, 113] width 5 height 3
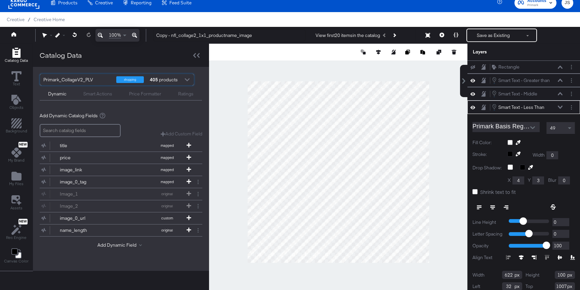
scroll to position [17, 0]
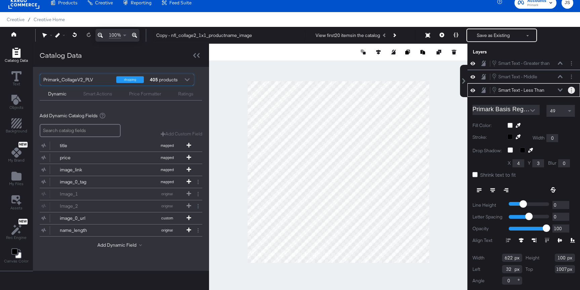
click at [572, 88] on circle "Layer Options" at bounding box center [571, 88] width 1 height 1
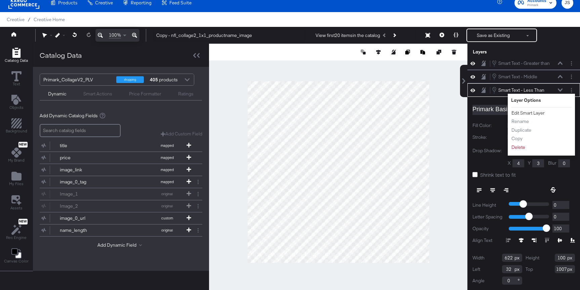
click at [535, 113] on button "Edit Smart Layer" at bounding box center [528, 113] width 34 height 7
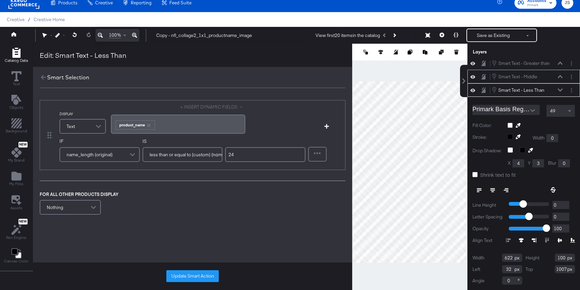
click at [563, 76] on button at bounding box center [560, 77] width 5 height 4
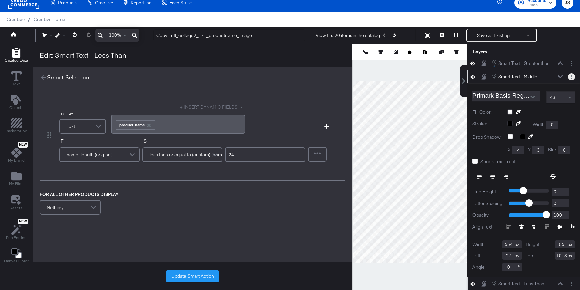
click at [572, 77] on circle "Layer Options" at bounding box center [571, 76] width 1 height 1
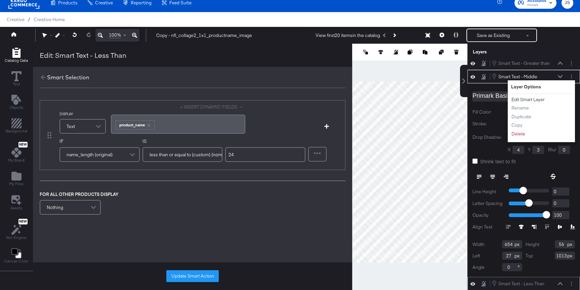
click at [537, 101] on button "Edit Smart Layer" at bounding box center [528, 99] width 34 height 7
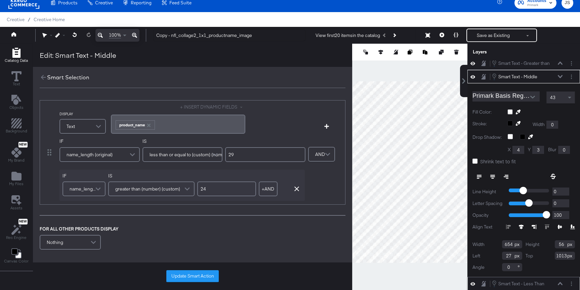
scroll to position [4, 0]
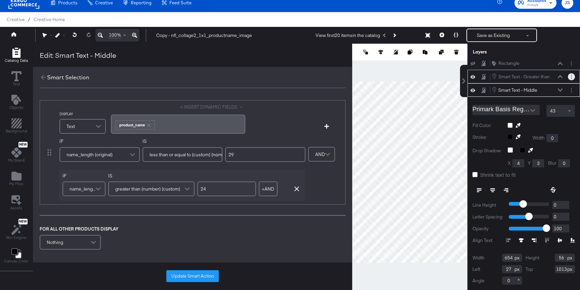
click at [571, 77] on button "Layer Options" at bounding box center [571, 76] width 7 height 7
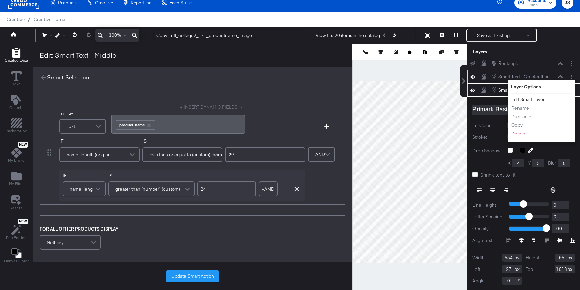
click at [540, 98] on button "Edit Smart Layer" at bounding box center [528, 99] width 34 height 7
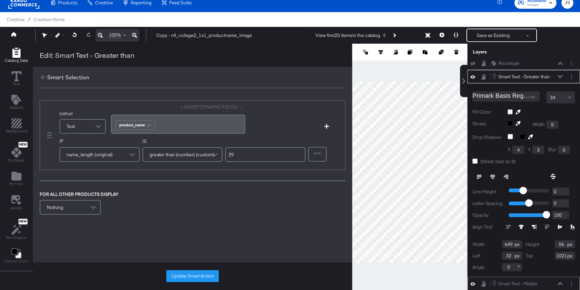
scroll to position [0, 0]
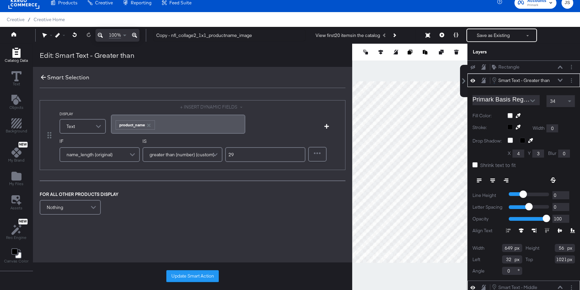
click at [43, 77] on icon at bounding box center [43, 77] width 7 height 7
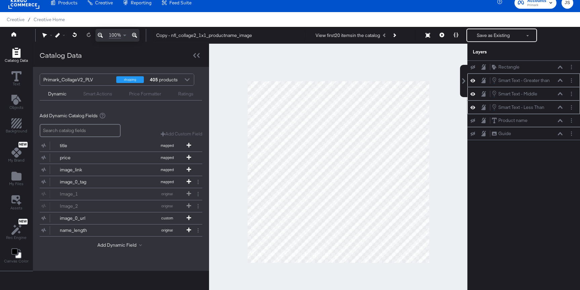
click at [561, 109] on div "Smart Text - Less Than Smart Text - Less Than" at bounding box center [527, 107] width 71 height 7
click at [559, 108] on icon at bounding box center [560, 107] width 5 height 3
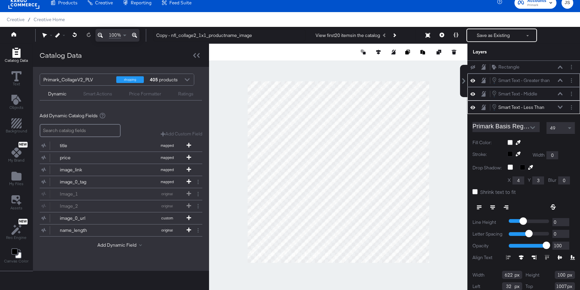
scroll to position [17, 0]
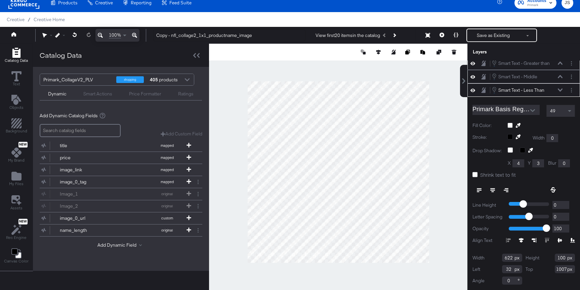
click at [561, 90] on icon at bounding box center [560, 89] width 5 height 3
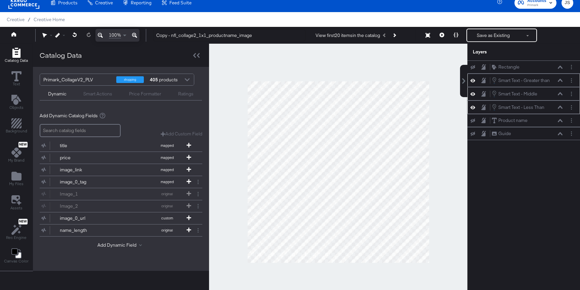
scroll to position [0, 0]
click at [573, 121] on button "Layer Options" at bounding box center [571, 120] width 7 height 7
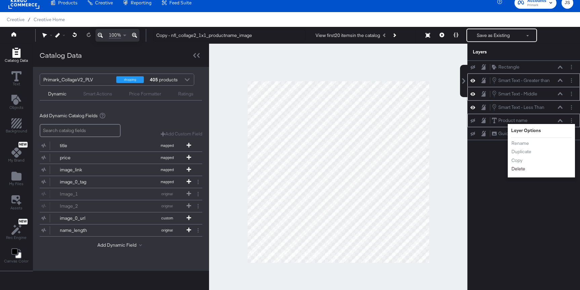
click at [523, 169] on button "Delete" at bounding box center [518, 168] width 14 height 7
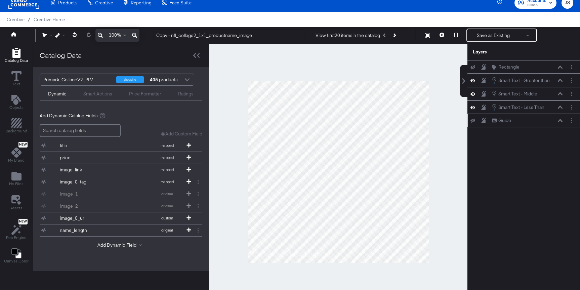
click at [470, 120] on div "Guide Guide" at bounding box center [524, 120] width 113 height 13
click at [472, 121] on icon at bounding box center [473, 121] width 5 height 4
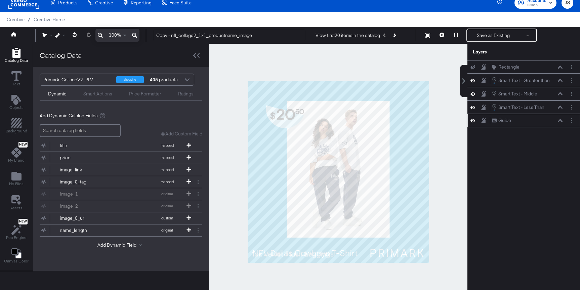
click at [472, 121] on icon at bounding box center [473, 121] width 5 height 6
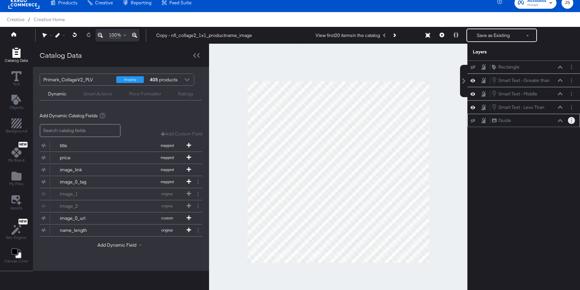
click at [574, 122] on button "Layer Options" at bounding box center [571, 120] width 7 height 7
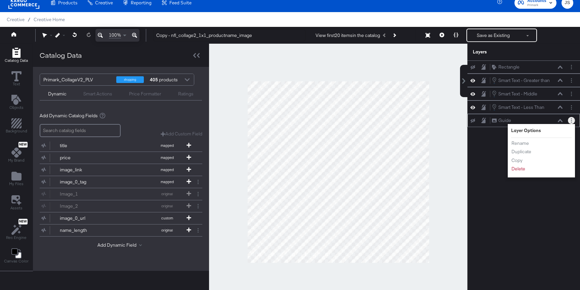
click at [521, 173] on div "Rename Duplicate Copy Delete" at bounding box center [529, 156] width 37 height 36
click at [521, 170] on button "Delete" at bounding box center [518, 168] width 14 height 7
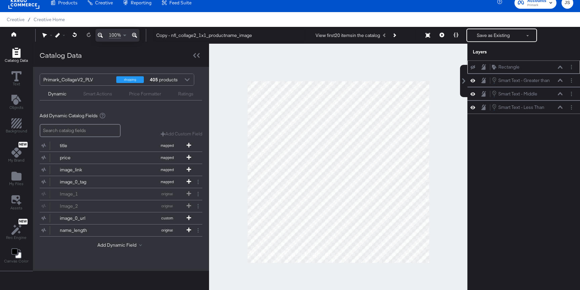
click at [473, 67] on icon at bounding box center [473, 67] width 5 height 4
click at [473, 67] on icon at bounding box center [473, 67] width 5 height 6
click at [575, 65] on div at bounding box center [571, 67] width 7 height 7
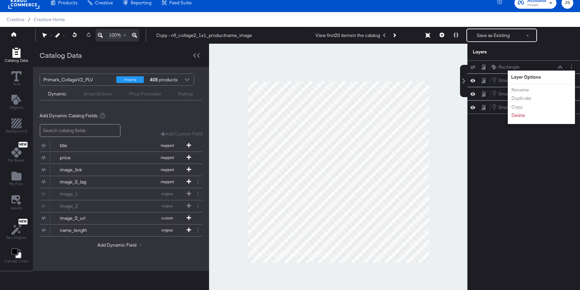
click at [495, 147] on div "Rectangle Rectangle Layer Options Rename Duplicate Copy Delete Smart Text - Gre…" at bounding box center [519, 176] width 121 height 230
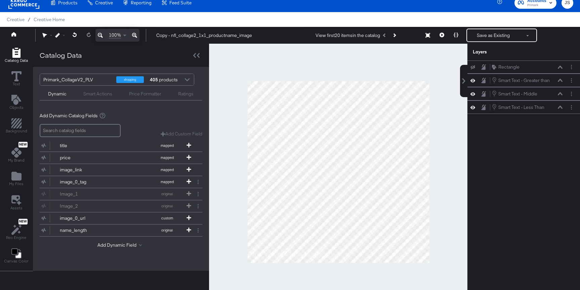
click at [473, 66] on icon at bounding box center [473, 67] width 5 height 4
click at [473, 66] on icon at bounding box center [473, 67] width 5 height 6
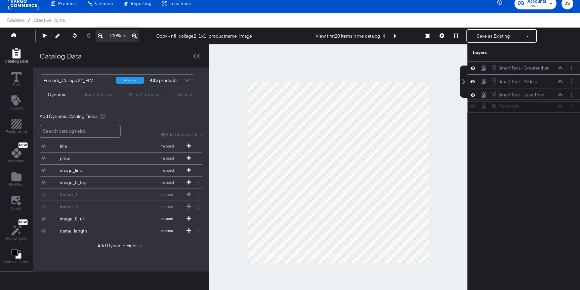
drag, startPoint x: 536, startPoint y: 68, endPoint x: 536, endPoint y: 109, distance: 40.4
click at [536, 109] on div "Rectangle Rectangle" at bounding box center [527, 106] width 71 height 7
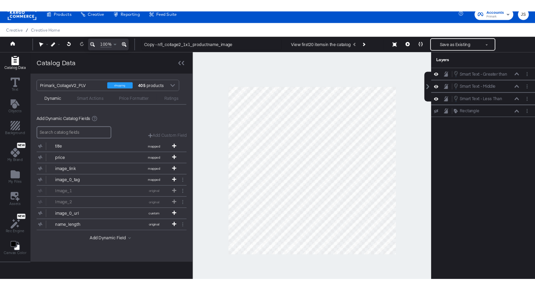
scroll to position [7, 0]
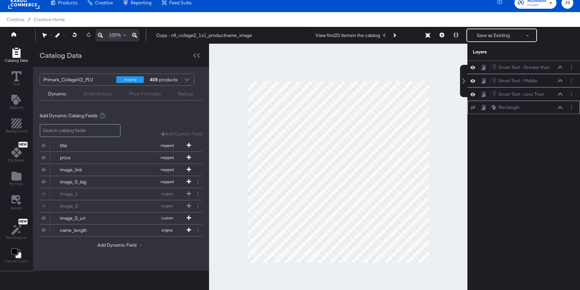
click at [472, 107] on icon at bounding box center [473, 107] width 5 height 4
click at [472, 107] on icon at bounding box center [473, 107] width 5 height 3
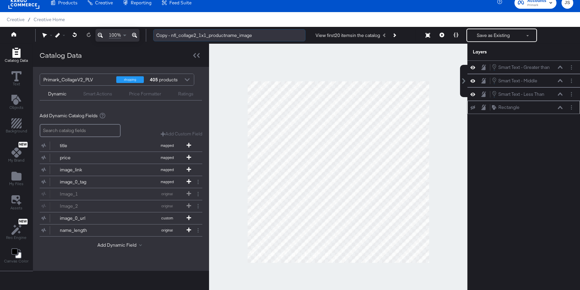
click at [230, 35] on input "Copy - nfl_collage2_1x1_productname_image" at bounding box center [229, 35] width 152 height 12
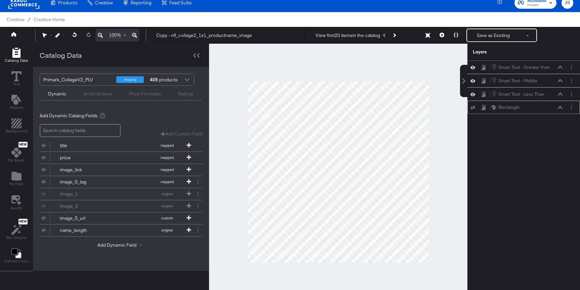
click at [247, 49] on div at bounding box center [338, 172] width 259 height 257
click at [471, 93] on icon at bounding box center [473, 94] width 5 height 6
click at [471, 93] on icon at bounding box center [473, 94] width 5 height 4
click at [474, 82] on icon at bounding box center [473, 81] width 5 height 6
click at [474, 81] on icon at bounding box center [473, 81] width 5 height 4
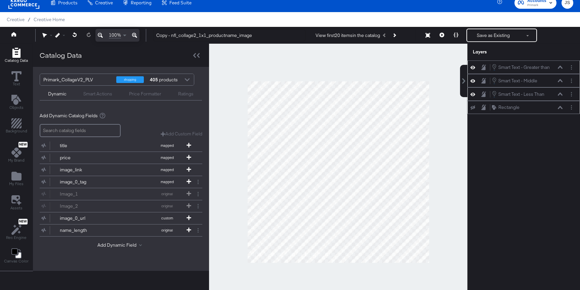
click at [474, 67] on icon at bounding box center [473, 67] width 5 height 3
click at [474, 67] on icon at bounding box center [473, 67] width 5 height 4
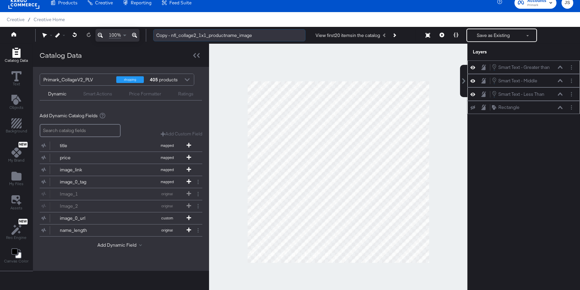
click at [235, 34] on input "Copy - nfl_collage2_1x1_productname_image" at bounding box center [229, 35] width 152 height 12
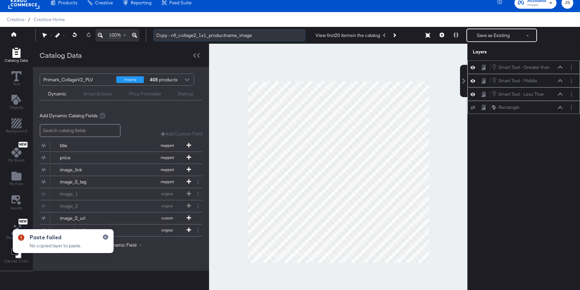
click at [283, 30] on input "Copy - nfl_collage2_1x1_productname_image" at bounding box center [229, 35] width 152 height 12
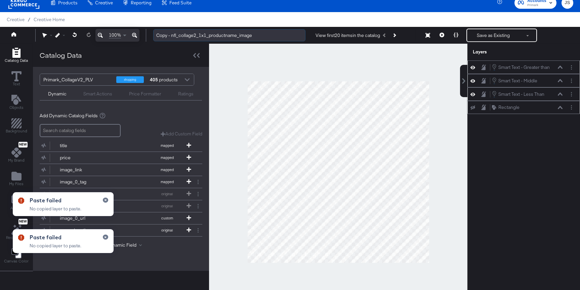
click at [270, 33] on input "Copy - nfl_collage2_1x1_productname_image" at bounding box center [229, 35] width 152 height 12
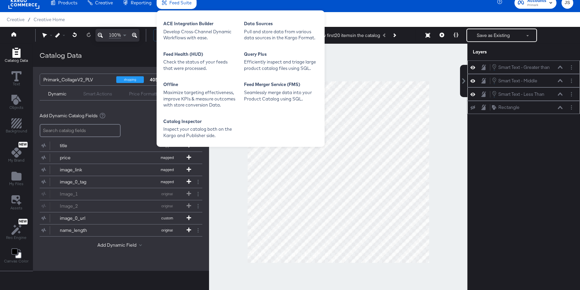
type input "primark_1x1_productname_collage2"
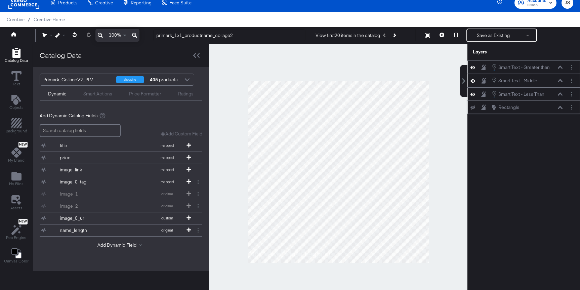
click at [234, 101] on div at bounding box center [338, 172] width 259 height 257
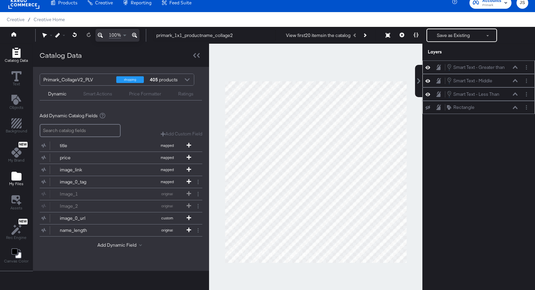
click at [10, 184] on span "My Files" at bounding box center [16, 183] width 14 height 5
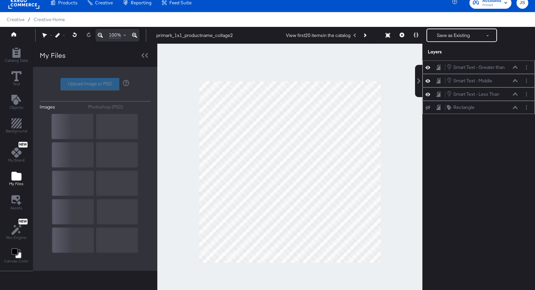
click at [80, 83] on div "Upload Image or PSD" at bounding box center [95, 84] width 111 height 12
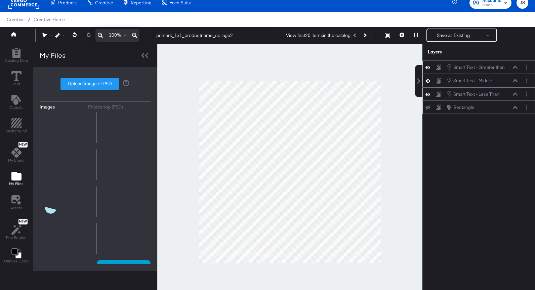
click at [80, 83] on label "Upload Image or PSD" at bounding box center [90, 83] width 58 height 11
click at [95, 84] on input "Upload Image or PSD" at bounding box center [95, 84] width 0 height 0
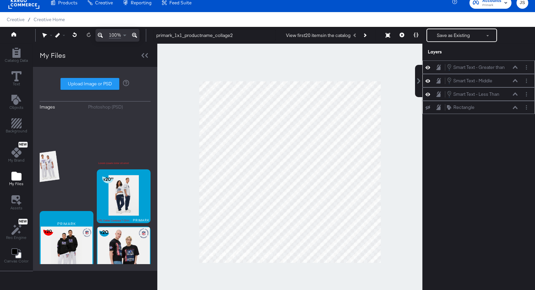
type input "C:\fakepath\1.png"
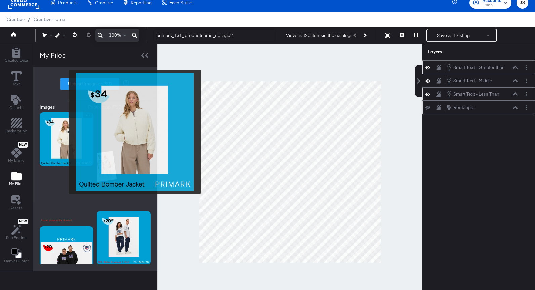
click at [65, 132] on img at bounding box center [67, 139] width 54 height 54
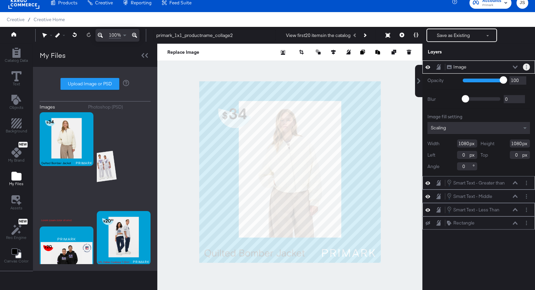
click at [529, 65] on button "Layer Options" at bounding box center [526, 67] width 7 height 7
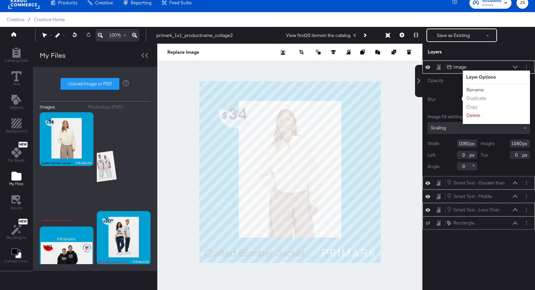
click at [475, 87] on button "Rename" at bounding box center [475, 89] width 18 height 7
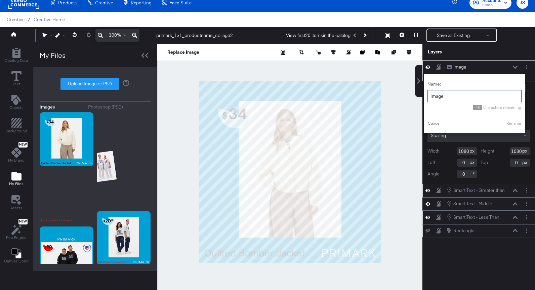
click at [467, 92] on input "Image" at bounding box center [475, 96] width 94 height 12
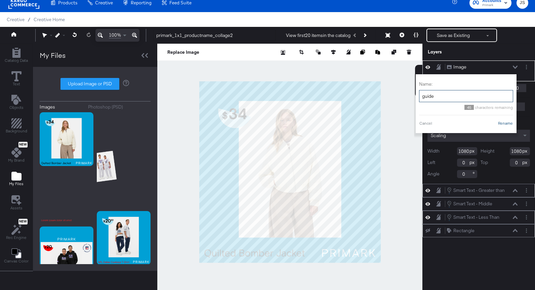
type input "guide"
click at [503, 124] on button "Rename" at bounding box center [505, 123] width 15 height 6
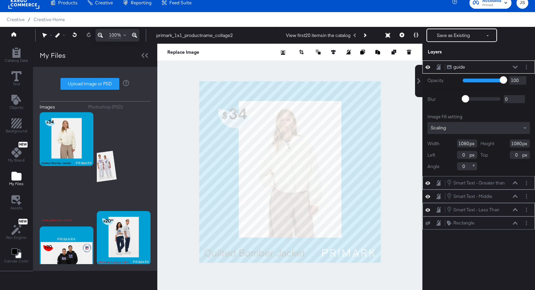
click at [518, 67] on button at bounding box center [515, 67] width 5 height 4
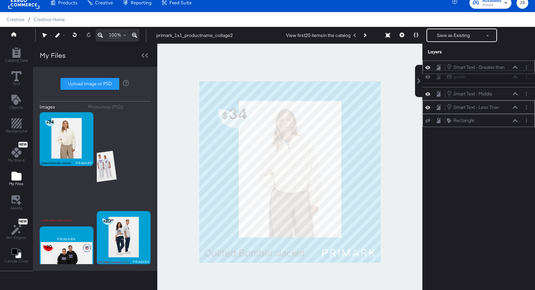
scroll to position [5, 0]
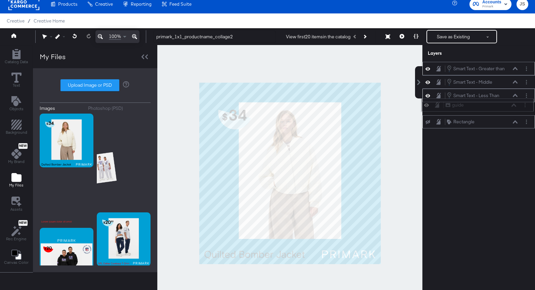
drag, startPoint x: 499, startPoint y: 65, endPoint x: 497, endPoint y: 106, distance: 41.0
click at [497, 106] on div "guide guide" at bounding box center [481, 105] width 71 height 7
click at [399, 36] on button at bounding box center [402, 36] width 14 height 13
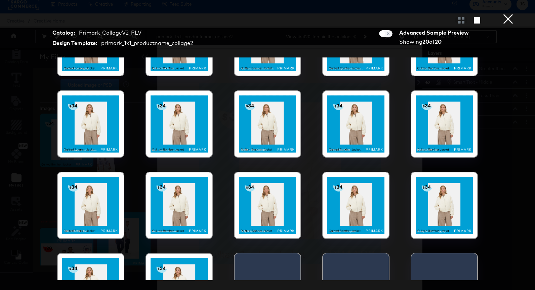
scroll to position [68, 0]
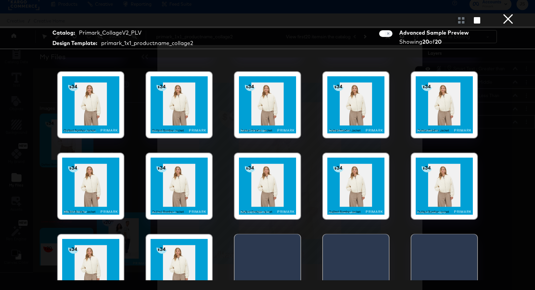
click at [339, 131] on div at bounding box center [356, 104] width 57 height 57
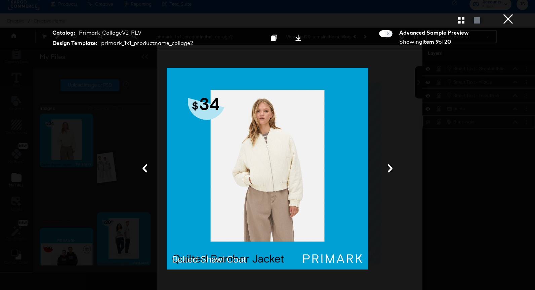
click at [144, 166] on icon at bounding box center [145, 168] width 8 height 8
click at [464, 18] on icon "button" at bounding box center [461, 20] width 6 height 6
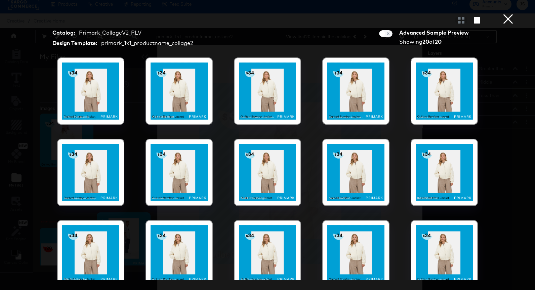
scroll to position [0, 0]
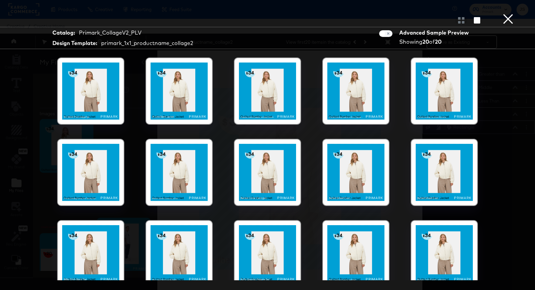
click at [281, 106] on div at bounding box center [267, 91] width 57 height 57
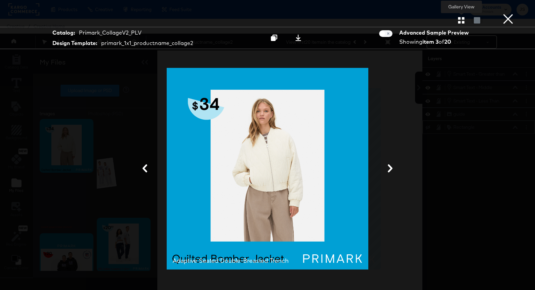
click at [462, 20] on icon "button" at bounding box center [461, 20] width 6 height 6
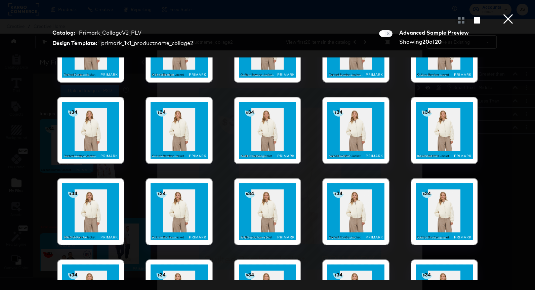
scroll to position [66, 0]
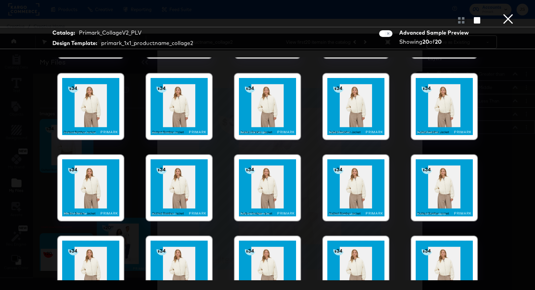
click at [284, 199] on div at bounding box center [267, 187] width 57 height 57
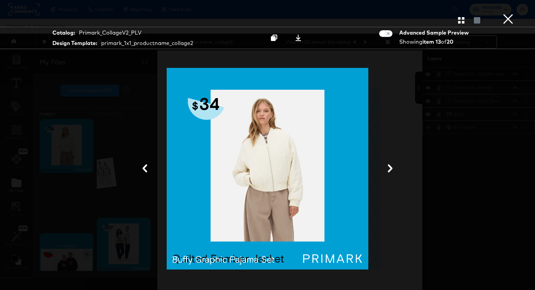
click at [459, 23] on icon "button" at bounding box center [461, 20] width 6 height 6
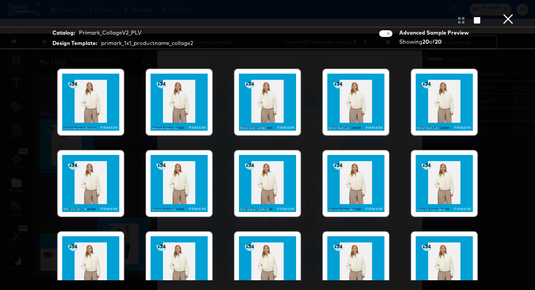
scroll to position [0, 0]
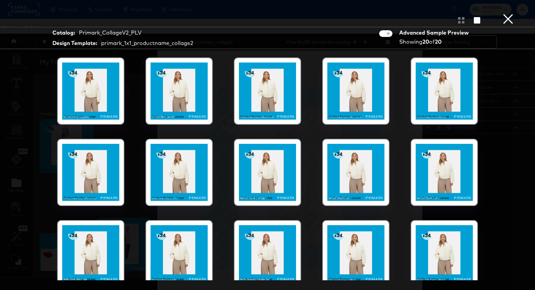
click at [508, 13] on button "×" at bounding box center [508, 6] width 13 height 13
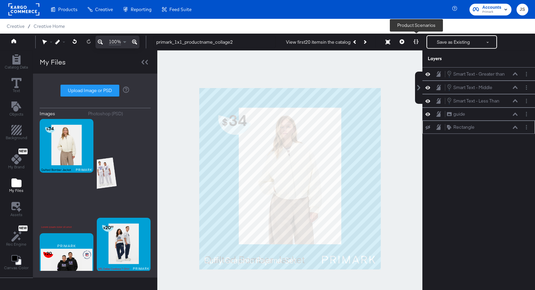
click at [420, 41] on button at bounding box center [416, 41] width 14 height 13
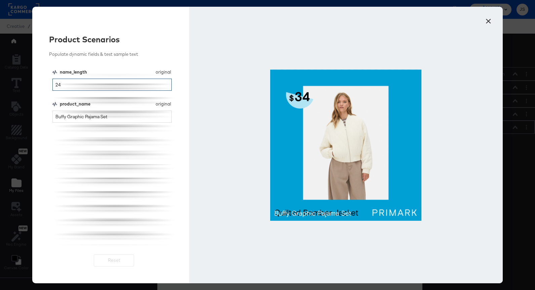
drag, startPoint x: 79, startPoint y: 83, endPoint x: 48, endPoint y: 83, distance: 31.6
click at [46, 83] on div "Product Scenarios Populate dynamic fields & test sample text name_length origin…" at bounding box center [110, 145] width 157 height 277
type input "2"
click at [491, 21] on button "×" at bounding box center [489, 19] width 12 height 12
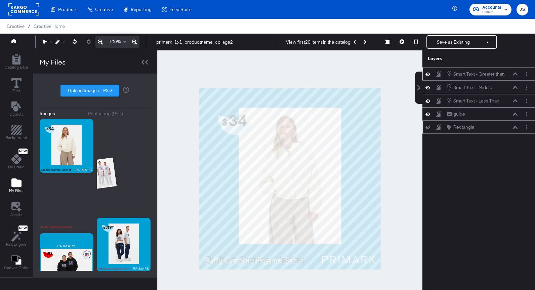
click at [512, 76] on div "Smart Text - Greater than Smart Text - Greater than" at bounding box center [482, 73] width 71 height 7
click at [514, 75] on icon at bounding box center [515, 73] width 5 height 3
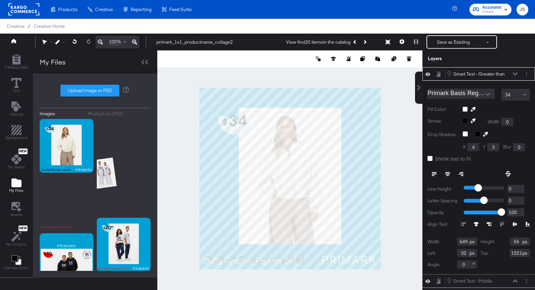
click at [514, 73] on icon at bounding box center [515, 73] width 5 height 3
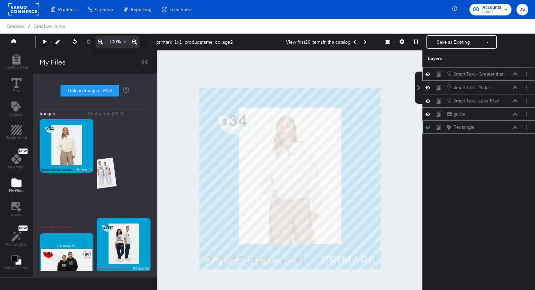
click at [427, 75] on icon at bounding box center [428, 74] width 5 height 6
click at [427, 75] on icon at bounding box center [428, 74] width 5 height 4
click at [428, 89] on icon at bounding box center [428, 88] width 5 height 6
click at [428, 89] on icon at bounding box center [428, 87] width 5 height 4
click at [428, 101] on icon at bounding box center [428, 100] width 5 height 3
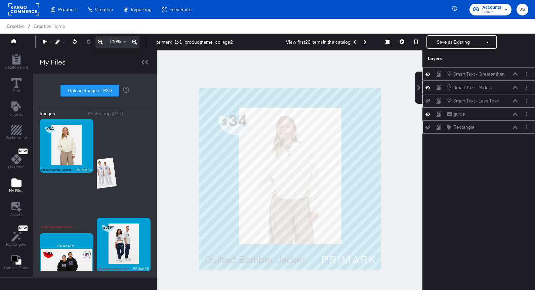
click at [428, 101] on icon at bounding box center [428, 101] width 5 height 4
click at [515, 101] on icon at bounding box center [515, 100] width 5 height 3
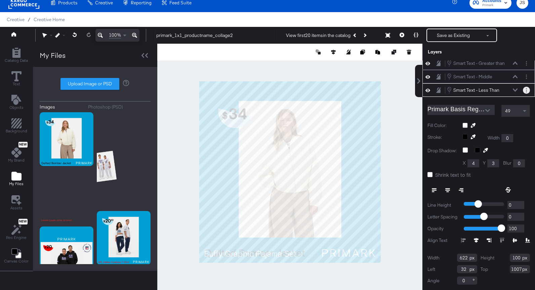
click at [529, 92] on button "Layer Options" at bounding box center [526, 90] width 7 height 7
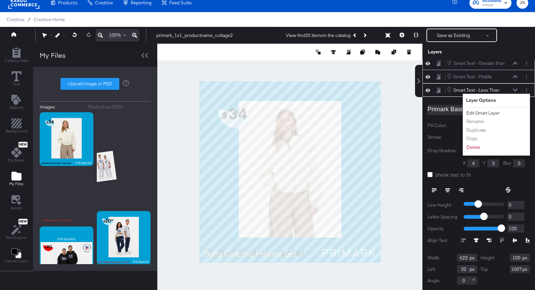
click at [483, 114] on button "Edit Smart Layer" at bounding box center [483, 113] width 34 height 7
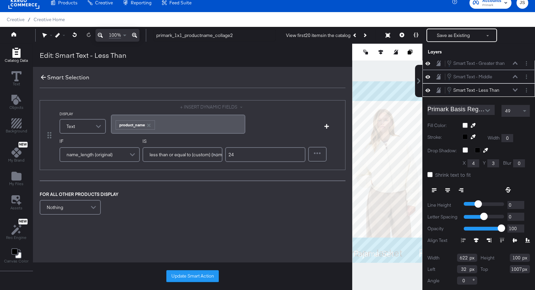
click at [43, 77] on icon at bounding box center [43, 77] width 7 height 7
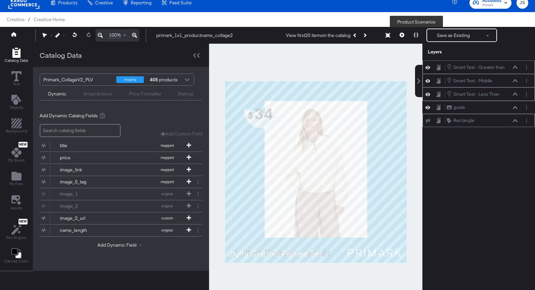
click at [417, 35] on icon at bounding box center [416, 35] width 5 height 5
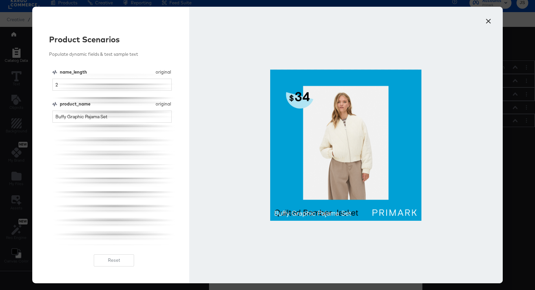
click at [485, 22] on button "×" at bounding box center [489, 19] width 12 height 12
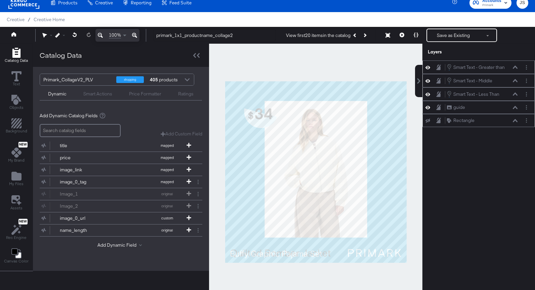
click at [429, 108] on icon at bounding box center [428, 108] width 5 height 6
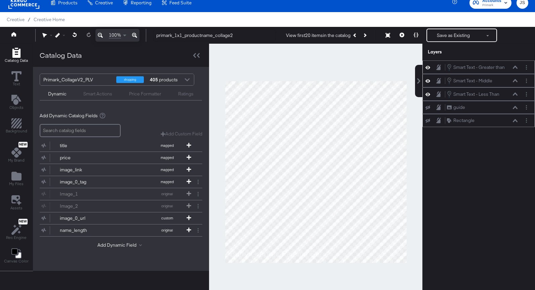
click at [429, 106] on icon at bounding box center [428, 107] width 5 height 4
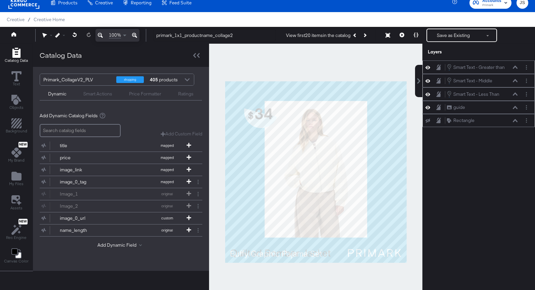
click at [429, 109] on icon at bounding box center [428, 108] width 5 height 6
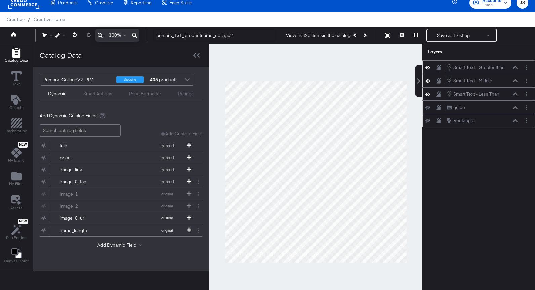
click at [429, 109] on icon at bounding box center [428, 108] width 5 height 4
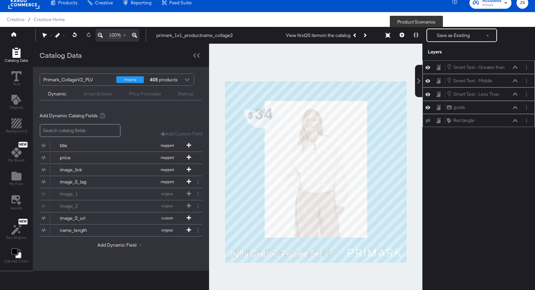
click at [416, 33] on icon at bounding box center [416, 35] width 5 height 5
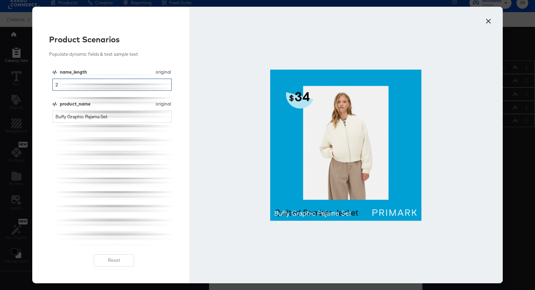
drag, startPoint x: 65, startPoint y: 87, endPoint x: 48, endPoint y: 87, distance: 16.5
click at [48, 87] on div "Product Scenarios Populate dynamic fields & test sample text name_length origin…" at bounding box center [110, 145] width 157 height 277
type input "23"
click at [486, 20] on button "×" at bounding box center [489, 19] width 12 height 12
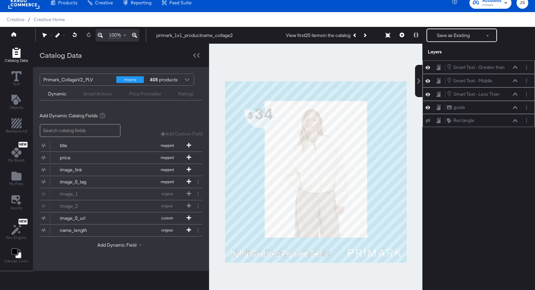
click at [429, 110] on icon at bounding box center [428, 108] width 5 height 6
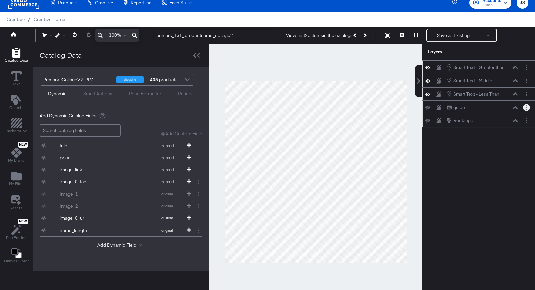
click at [529, 108] on button "Layer Options" at bounding box center [526, 107] width 7 height 7
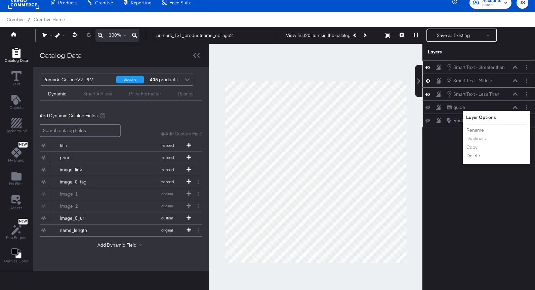
click at [471, 158] on button "Delete" at bounding box center [473, 155] width 14 height 7
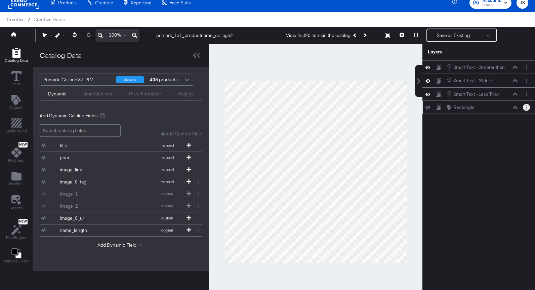
click at [526, 107] on circle "Layer Options" at bounding box center [526, 107] width 1 height 1
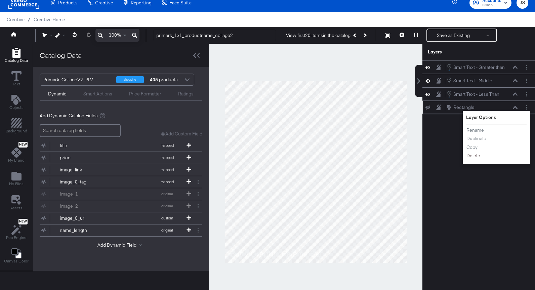
click at [473, 158] on button "Delete" at bounding box center [473, 155] width 14 height 7
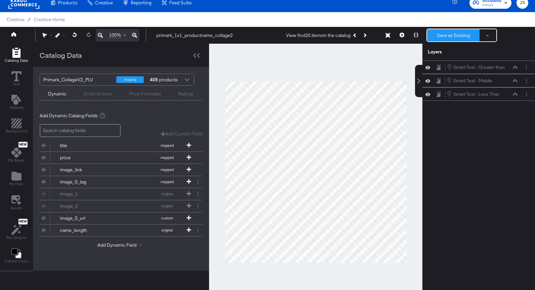
click at [456, 38] on button "Save as Existing" at bounding box center [453, 35] width 52 height 12
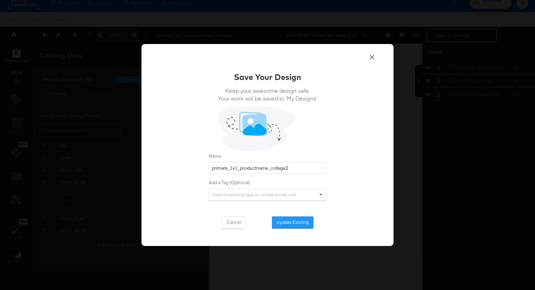
click at [374, 59] on icon at bounding box center [372, 57] width 8 height 8
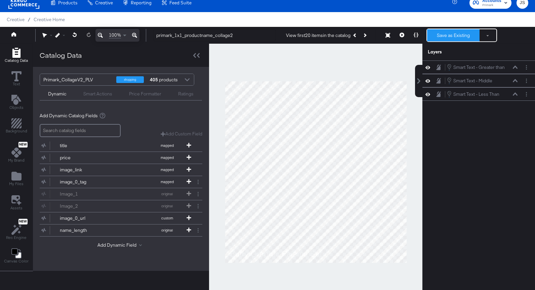
click at [461, 36] on button "Save as Existing" at bounding box center [453, 35] width 52 height 12
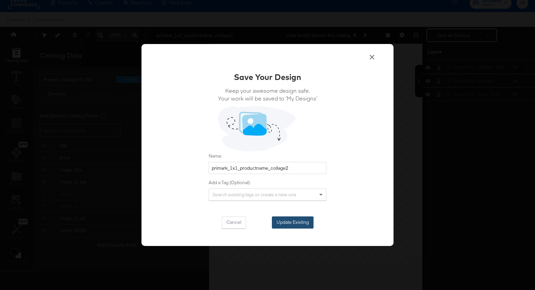
click at [306, 222] on button "Update Existing" at bounding box center [293, 223] width 42 height 12
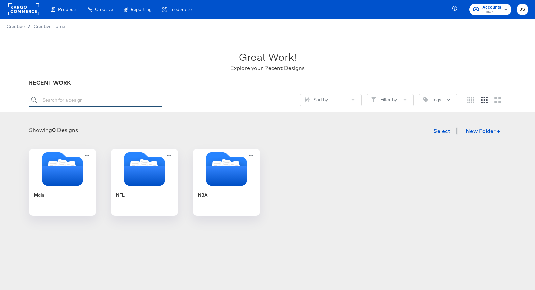
click at [111, 100] on input "search" at bounding box center [95, 100] width 133 height 12
click at [140, 177] on icon "Folder" at bounding box center [144, 175] width 42 height 21
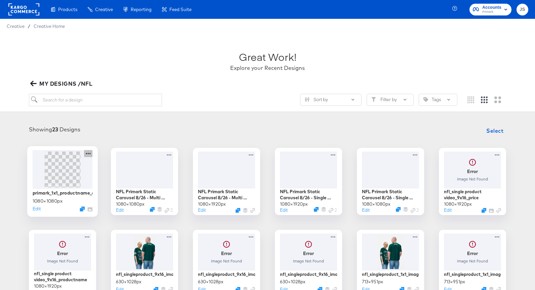
click at [90, 151] on icon at bounding box center [88, 153] width 8 height 7
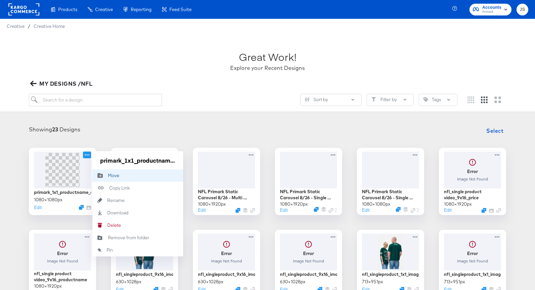
click at [106, 176] on icon "Move to folder" at bounding box center [99, 175] width 15 height 5
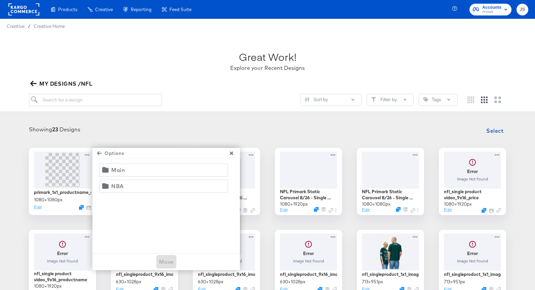
click at [121, 172] on div "Main" at bounding box center [118, 169] width 14 height 9
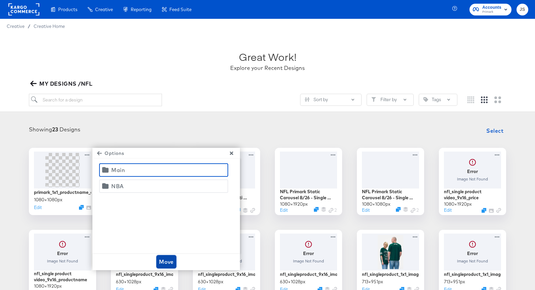
click at [168, 262] on span "Move" at bounding box center [166, 261] width 15 height 9
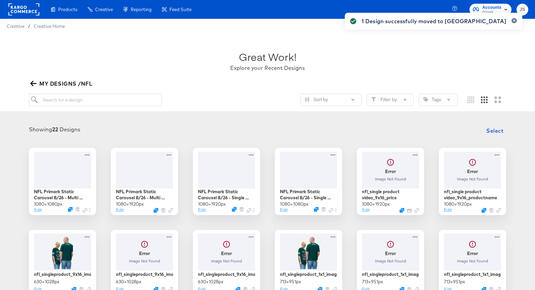
click at [34, 83] on icon "button" at bounding box center [33, 83] width 6 height 5
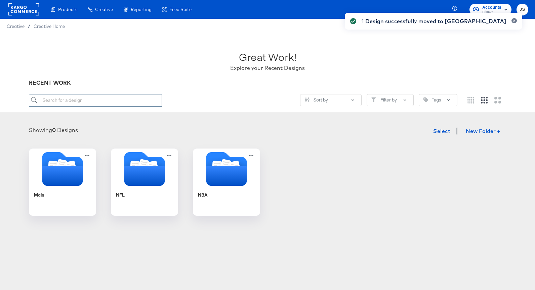
click at [128, 97] on input "search" at bounding box center [95, 100] width 133 height 12
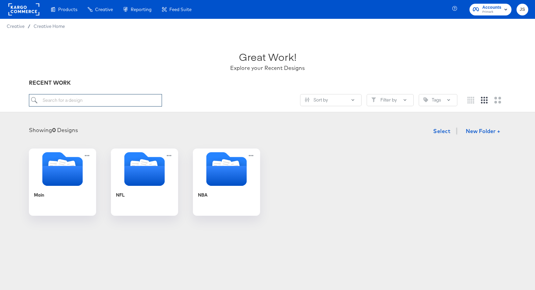
click at [109, 105] on input "search" at bounding box center [95, 100] width 133 height 12
paste input "primark_9x16_productname"
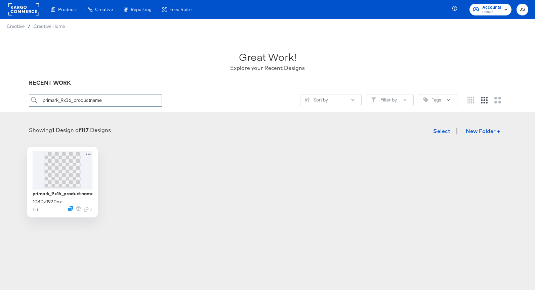
type input "primark_9x16_productname"
click at [63, 163] on img at bounding box center [62, 170] width 20 height 36
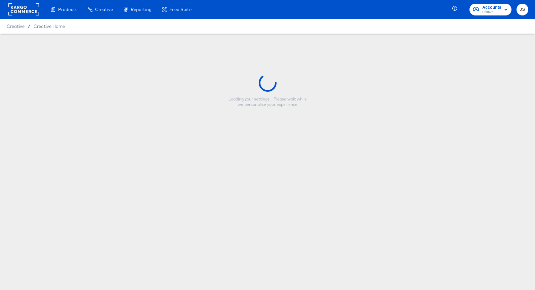
type input "primark_9x16_productname"
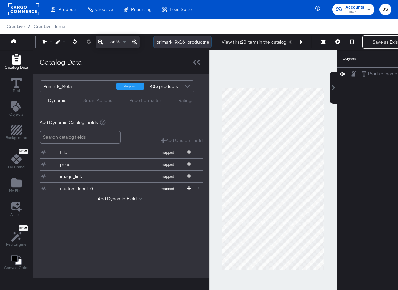
click at [190, 44] on input "primark_9x16_productname" at bounding box center [182, 42] width 58 height 12
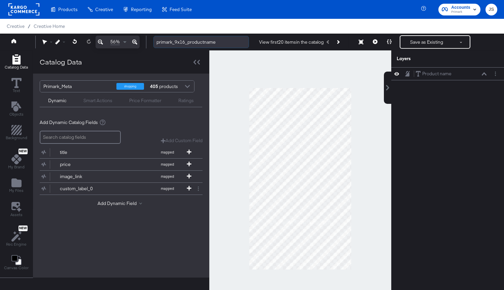
click at [230, 40] on input "primark_9x16_productname" at bounding box center [201, 42] width 96 height 12
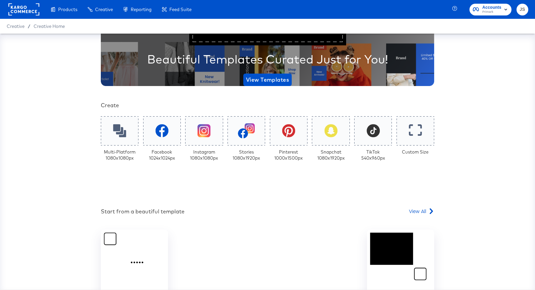
scroll to position [70, 0]
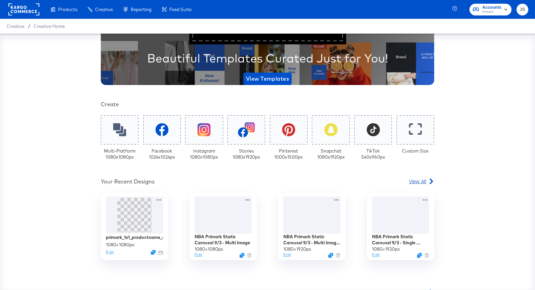
click at [417, 182] on span "View All" at bounding box center [417, 181] width 17 height 7
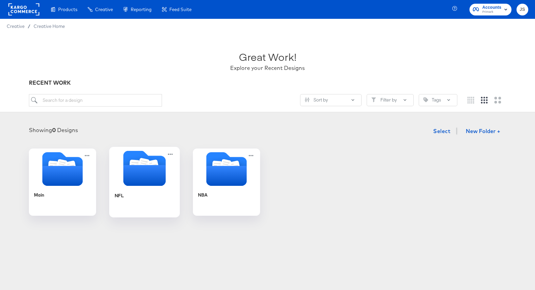
click at [145, 181] on icon "Folder" at bounding box center [144, 175] width 42 height 21
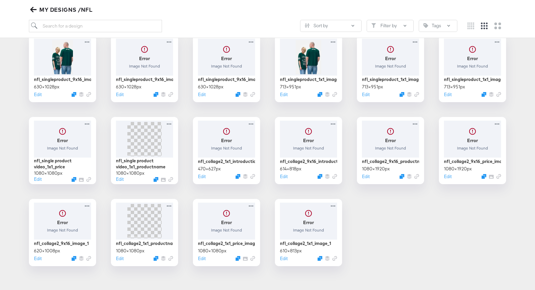
scroll to position [192, 0]
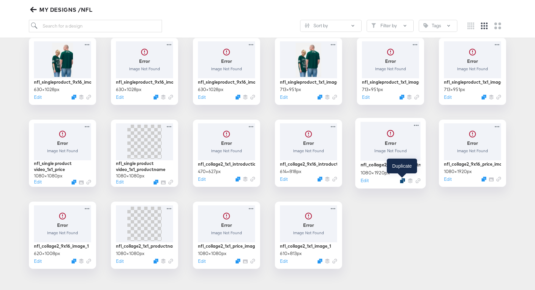
click at [403, 181] on icon "Duplicate" at bounding box center [402, 180] width 5 height 5
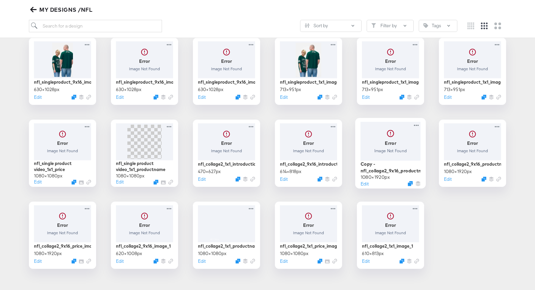
click at [406, 157] on div at bounding box center [391, 141] width 60 height 39
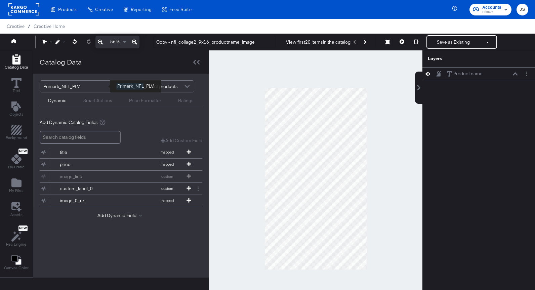
click at [93, 85] on div "Primark_NFL_PLV" at bounding box center [77, 86] width 68 height 11
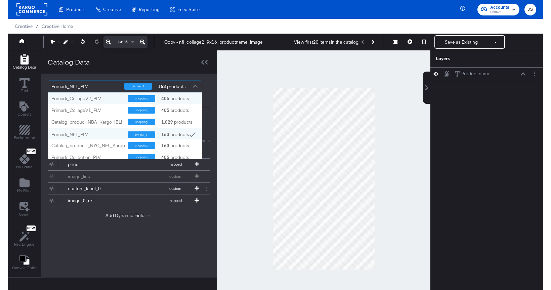
scroll to position [67, 154]
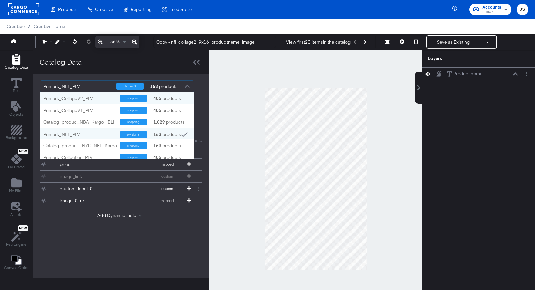
click at [86, 102] on div "Primark_CollageV2_PLV shopping 405 products" at bounding box center [117, 98] width 154 height 12
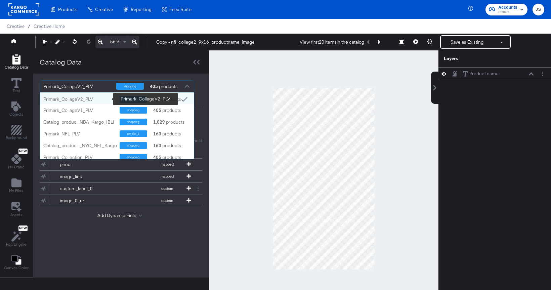
click at [83, 96] on div "Primark_CollageV2_PLV" at bounding box center [78, 99] width 71 height 8
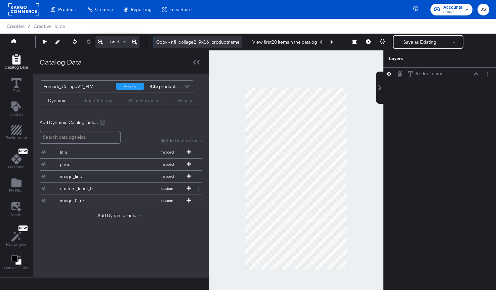
click at [199, 41] on input "Copy - nfl_collage2_9x16_productname_image" at bounding box center [197, 42] width 89 height 12
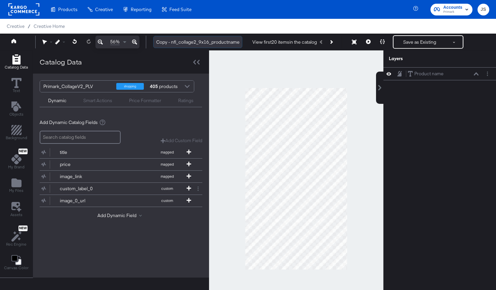
click at [199, 41] on input "Copy - nfl_collage2_9x16_productname_image" at bounding box center [197, 42] width 89 height 12
type input "primark_9x16_productname_collage2"
click at [20, 180] on icon "Add Files" at bounding box center [16, 183] width 10 height 10
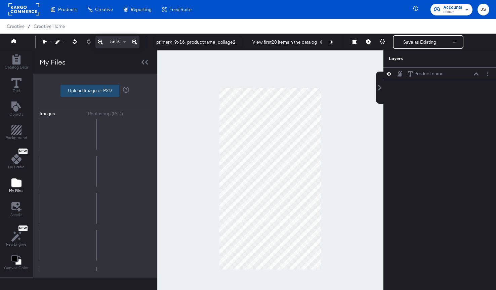
click at [83, 93] on label "Upload Image or PSD" at bounding box center [90, 90] width 58 height 11
click at [95, 91] on input "Upload Image or PSD" at bounding box center [95, 91] width 0 height 0
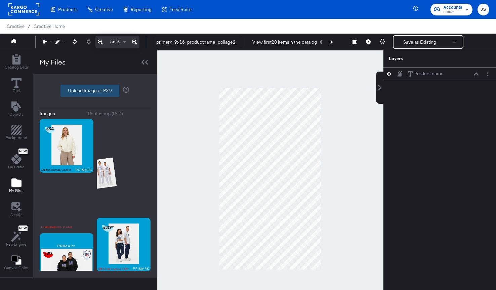
type input "C:\fakepath\2.png"
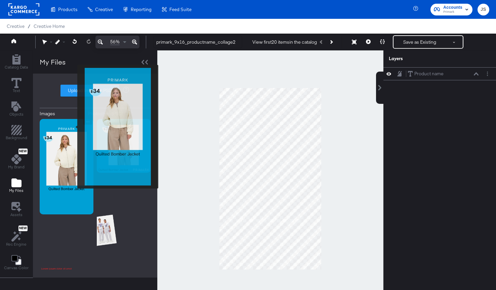
click at [68, 141] on img at bounding box center [67, 167] width 54 height 96
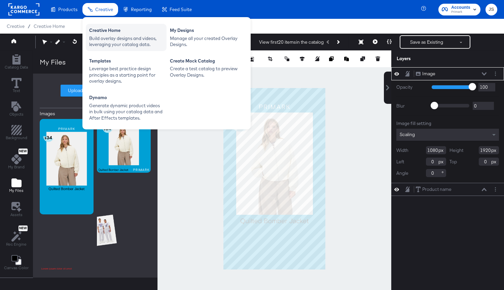
click at [113, 35] on div "Build overlay designs and videos, leveraging your catalog data." at bounding box center [126, 41] width 74 height 12
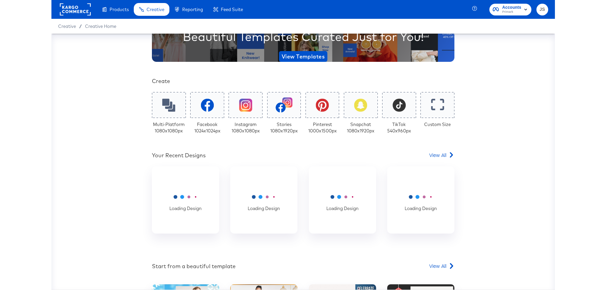
scroll to position [85, 0]
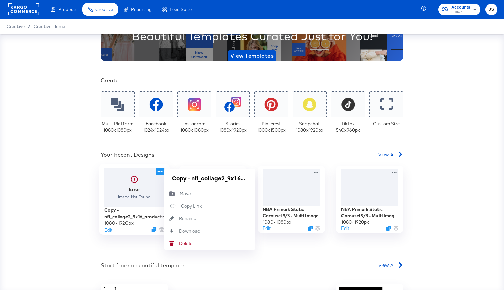
click at [160, 171] on icon at bounding box center [160, 171] width 8 height 7
click at [179, 243] on div "[PERSON_NAME]" at bounding box center [179, 243] width 0 height 0
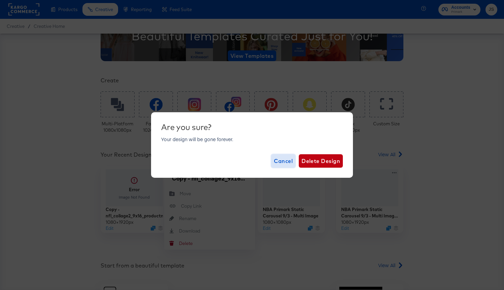
click at [283, 164] on span "Cancel" at bounding box center [283, 160] width 19 height 9
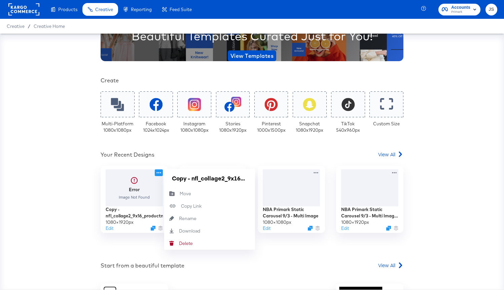
click at [170, 155] on div "Your Recent Designs View All" at bounding box center [252, 156] width 303 height 10
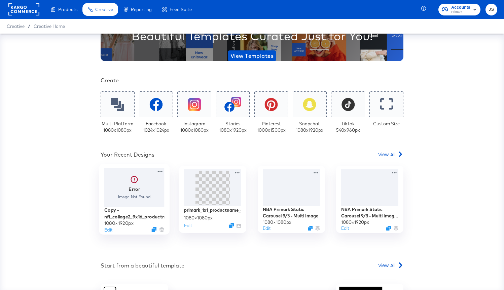
click at [134, 187] on div at bounding box center [134, 187] width 60 height 39
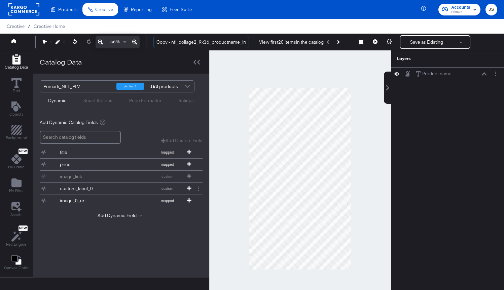
drag, startPoint x: 171, startPoint y: 43, endPoint x: 151, endPoint y: 43, distance: 19.5
click at [151, 43] on div "Copy - nfl_collage2_9x16_productname_image View first 20 items in the catalog S…" at bounding box center [322, 41] width 349 height 13
click at [223, 43] on input "nfl_collage2_9x16_productname_image" at bounding box center [201, 42] width 96 height 12
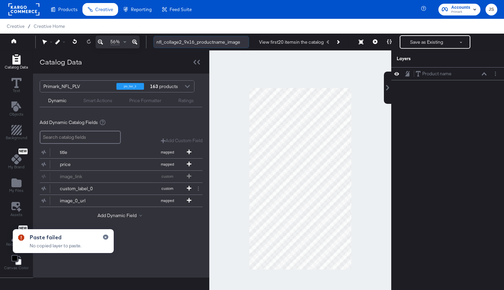
click at [227, 44] on input "nfl_collage2_9x16_productname_image" at bounding box center [201, 42] width 96 height 12
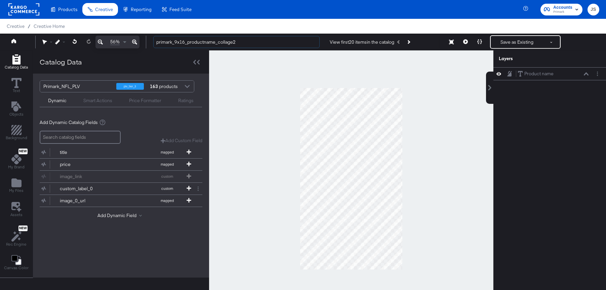
type input "primark_9x16_productname_collage2"
click at [81, 86] on div "Primark_NFL_PLV" at bounding box center [77, 86] width 68 height 11
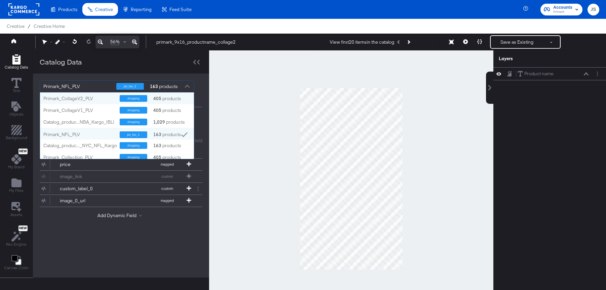
scroll to position [67, 154]
click at [77, 97] on div "Primark_CollageV2_PLV" at bounding box center [78, 99] width 71 height 6
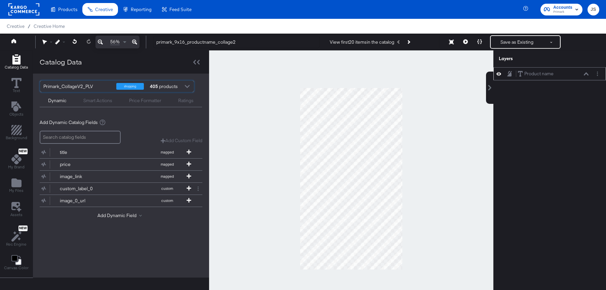
click at [535, 73] on icon at bounding box center [586, 73] width 5 height 3
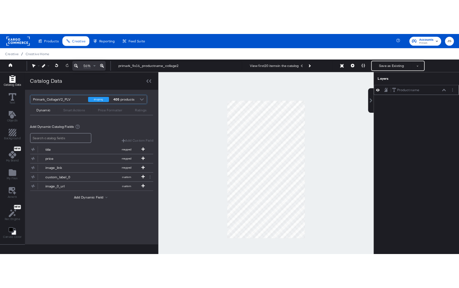
scroll to position [7, 0]
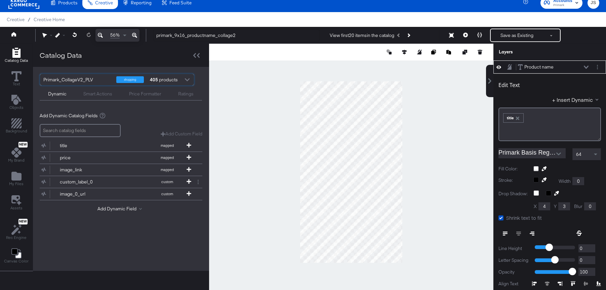
click at [535, 65] on button at bounding box center [586, 67] width 5 height 4
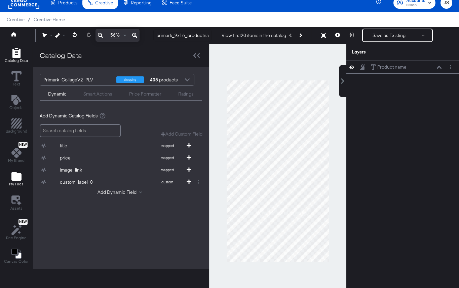
click at [18, 183] on span "My Files" at bounding box center [16, 183] width 14 height 5
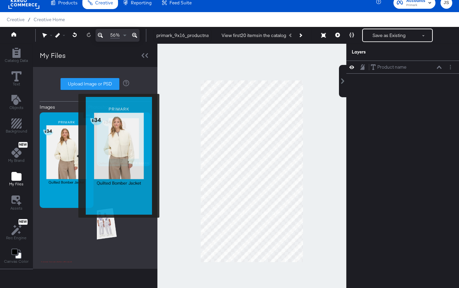
click at [71, 164] on img at bounding box center [67, 160] width 54 height 96
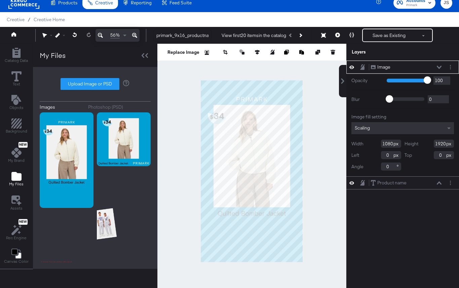
click at [439, 70] on div "Image Image" at bounding box center [406, 67] width 71 height 7
click at [439, 69] on icon at bounding box center [439, 67] width 5 height 3
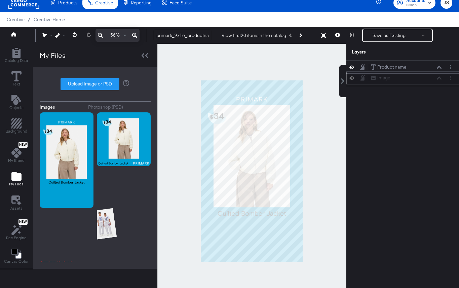
scroll to position [6, 0]
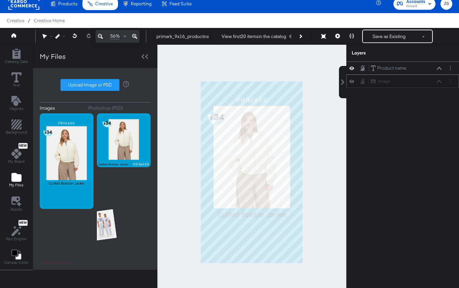
drag, startPoint x: 430, startPoint y: 67, endPoint x: 430, endPoint y: 83, distance: 16.1
click at [439, 68] on icon at bounding box center [439, 68] width 5 height 3
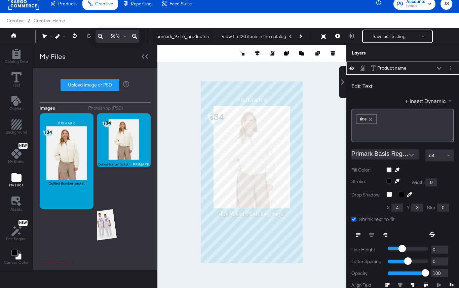
scroll to position [7, 0]
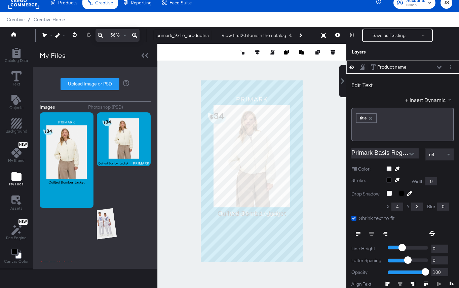
type input "1376"
click at [442, 66] on button at bounding box center [438, 67] width 5 height 4
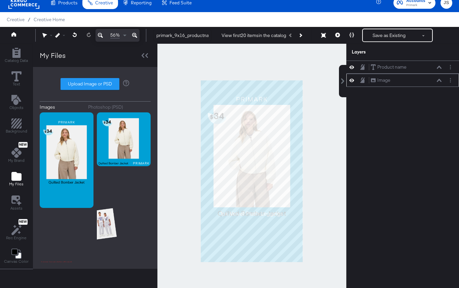
click at [350, 80] on icon at bounding box center [351, 80] width 5 height 6
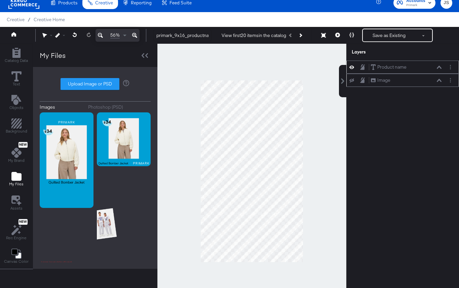
click at [436, 65] on div "Product name Product name" at bounding box center [406, 67] width 71 height 7
click at [438, 66] on icon at bounding box center [439, 67] width 5 height 3
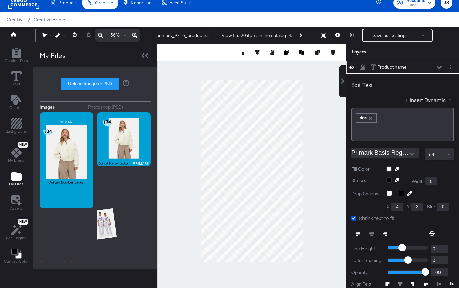
click at [438, 66] on icon at bounding box center [439, 67] width 5 height 3
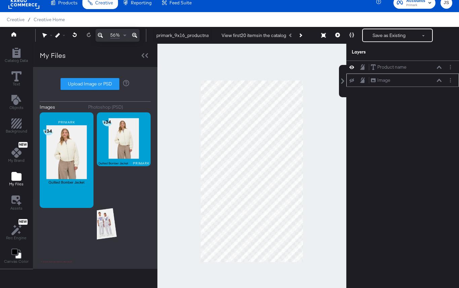
click at [140, 56] on div at bounding box center [145, 55] width 12 height 10
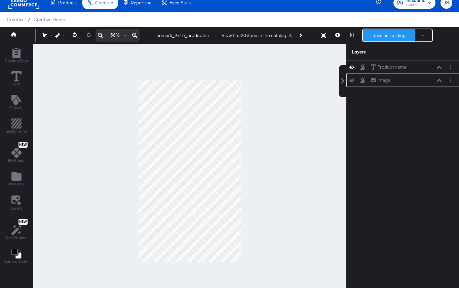
click at [387, 35] on button "Save as Existing" at bounding box center [389, 35] width 52 height 12
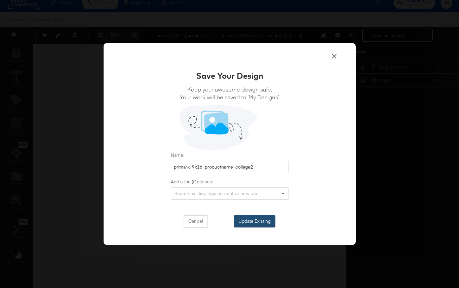
click at [251, 222] on button "Update Existing" at bounding box center [255, 221] width 42 height 12
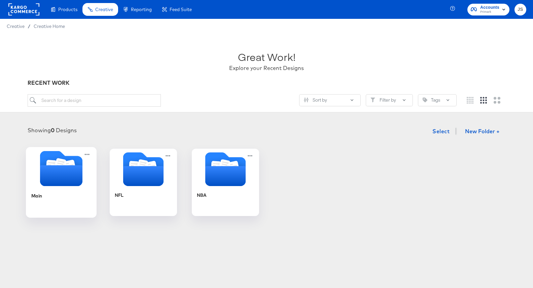
click at [63, 175] on icon "Folder" at bounding box center [61, 175] width 42 height 21
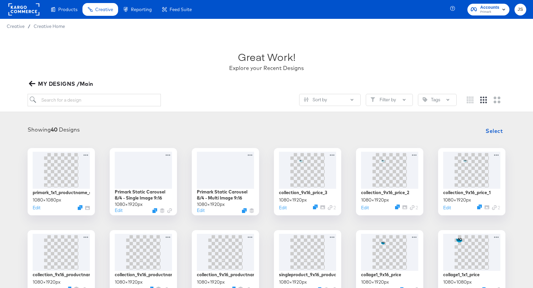
click at [35, 83] on icon "button" at bounding box center [32, 83] width 6 height 5
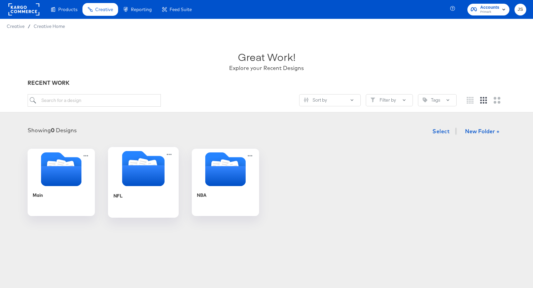
click at [124, 175] on icon "Folder" at bounding box center [143, 175] width 42 height 21
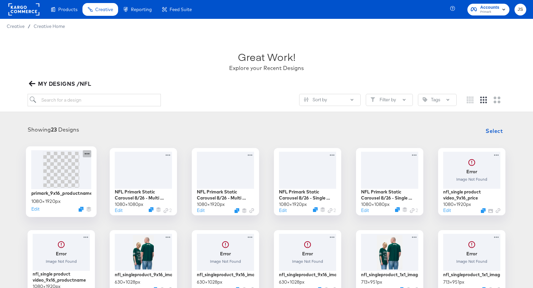
click at [88, 153] on icon at bounding box center [87, 153] width 8 height 7
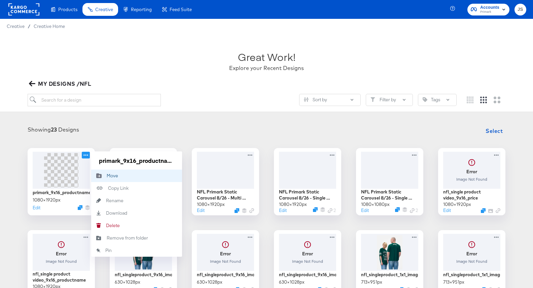
click at [107, 176] on div "Move Move" at bounding box center [107, 176] width 0 height 0
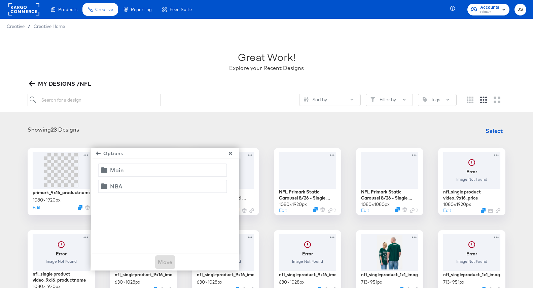
click at [110, 175] on div "Main" at bounding box center [117, 169] width 14 height 9
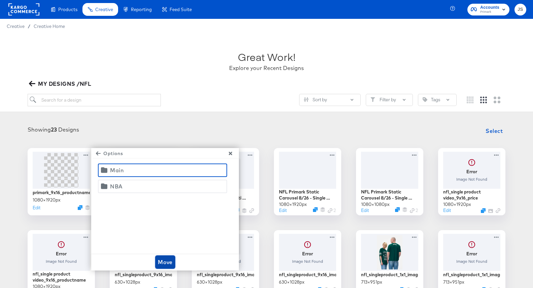
click at [164, 261] on span "Move" at bounding box center [165, 261] width 15 height 9
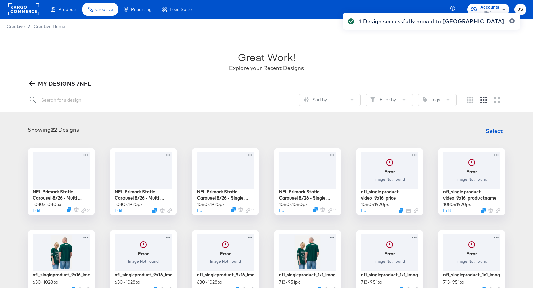
click at [32, 82] on icon "button" at bounding box center [32, 83] width 6 height 5
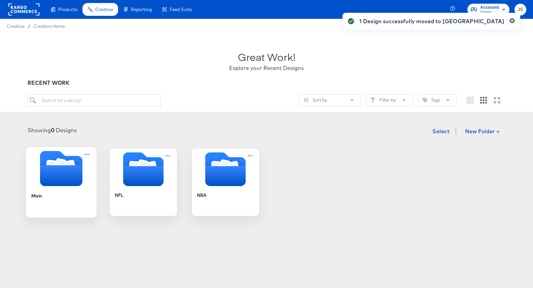
click at [55, 186] on div at bounding box center [61, 169] width 71 height 37
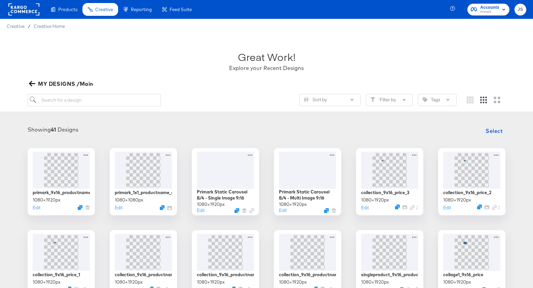
click at [35, 81] on icon "button" at bounding box center [32, 83] width 6 height 6
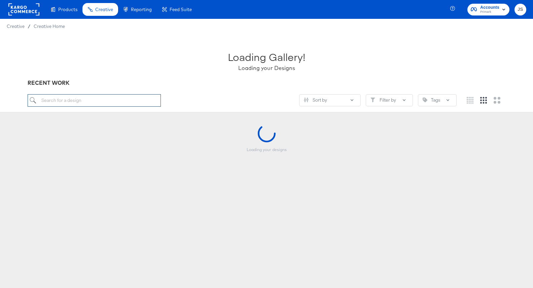
click at [46, 102] on input "search" at bounding box center [94, 100] width 133 height 12
paste input "primark_1x1_productname_collage2"
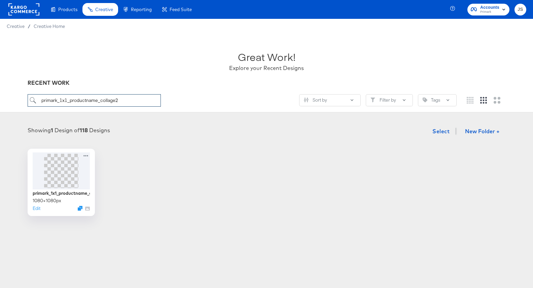
click at [66, 100] on input "primark_1x1_productname_collage2" at bounding box center [94, 100] width 133 height 12
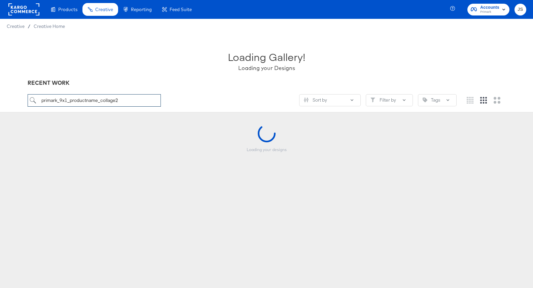
type input "primark_9x16_productname_collage2"
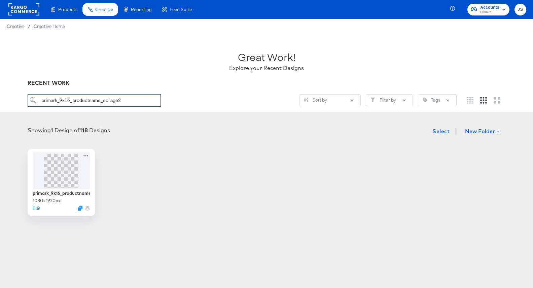
drag, startPoint x: 130, startPoint y: 100, endPoint x: 6, endPoint y: 98, distance: 123.8
click at [6, 98] on div "Great Work! Explore your Recent Designs RECENT WORK primark_9x16_productname_co…" at bounding box center [266, 73] width 533 height 79
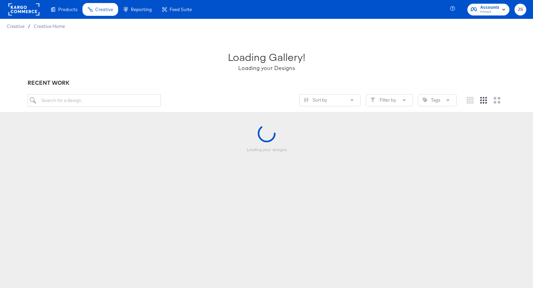
click at [213, 69] on div "Loading Gallery! Loading your Designs" at bounding box center [267, 58] width 478 height 42
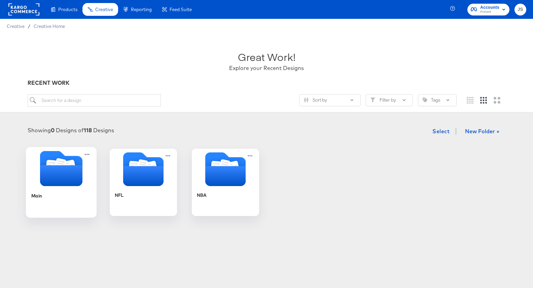
click at [56, 186] on icon "Folder" at bounding box center [61, 175] width 42 height 21
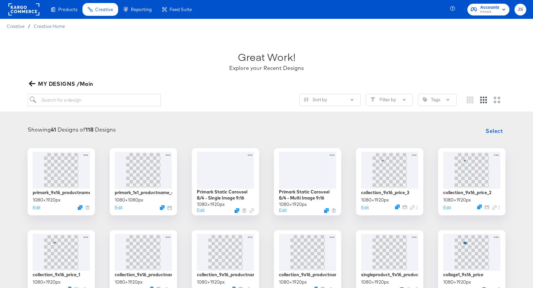
scroll to position [10, 0]
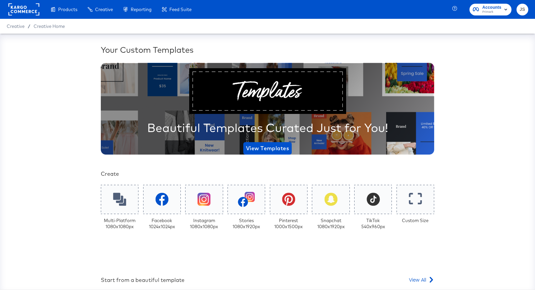
scroll to position [101, 0]
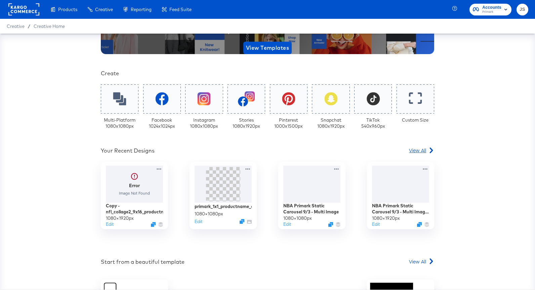
click at [429, 152] on icon at bounding box center [432, 151] width 6 height 6
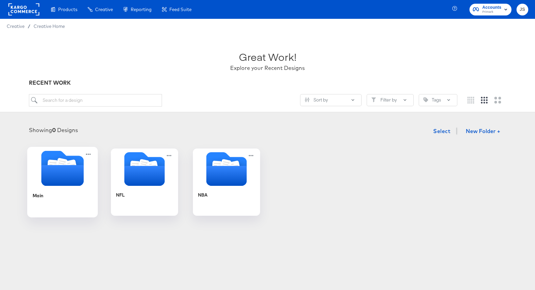
click at [67, 182] on icon "Folder" at bounding box center [62, 175] width 42 height 21
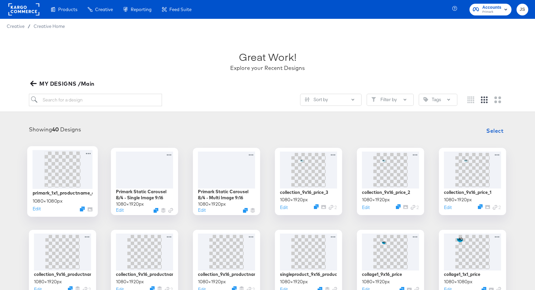
click at [74, 177] on img at bounding box center [62, 169] width 36 height 36
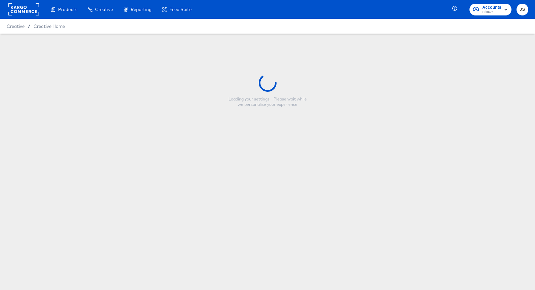
type input "primark_1x1_productname_collage2"
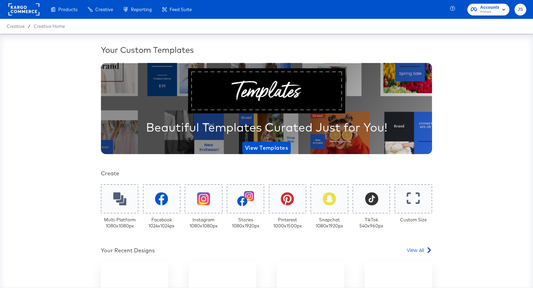
scroll to position [114, 0]
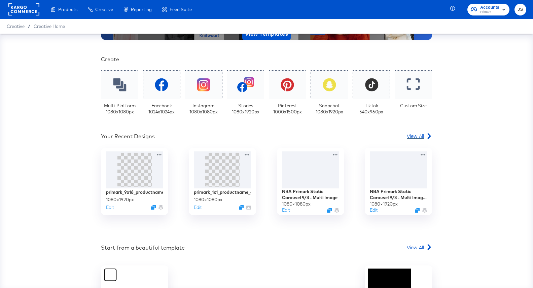
click at [418, 138] on span "View All" at bounding box center [415, 135] width 17 height 7
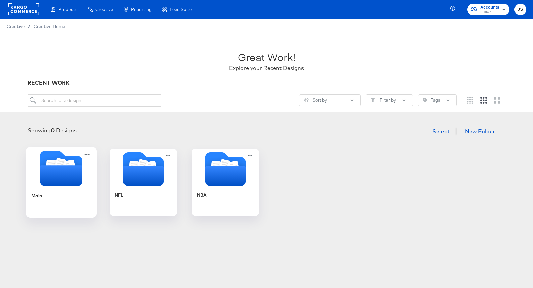
click at [43, 184] on icon "Folder" at bounding box center [61, 175] width 42 height 21
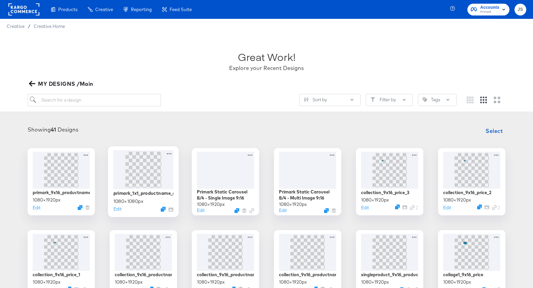
click at [133, 187] on img at bounding box center [143, 169] width 36 height 36
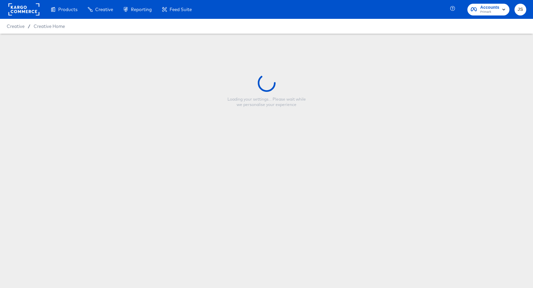
type input "primark_1x1_productname_collage2"
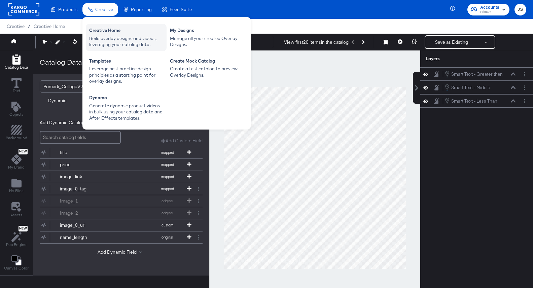
click at [115, 37] on div "Build overlay designs and videos, leveraging your catalog data." at bounding box center [126, 41] width 74 height 12
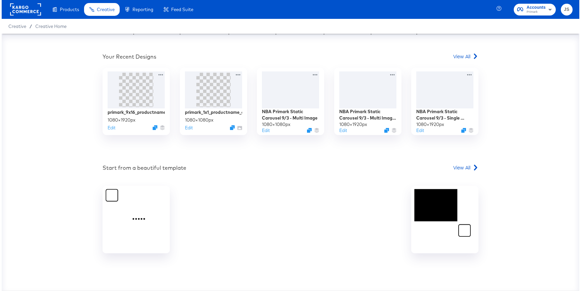
scroll to position [208, 0]
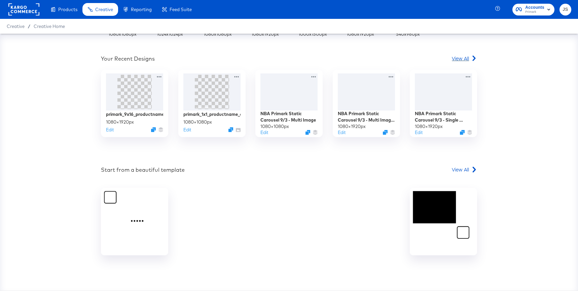
click at [462, 63] on link "View All" at bounding box center [464, 60] width 25 height 10
